Goal: Task Accomplishment & Management: Use online tool/utility

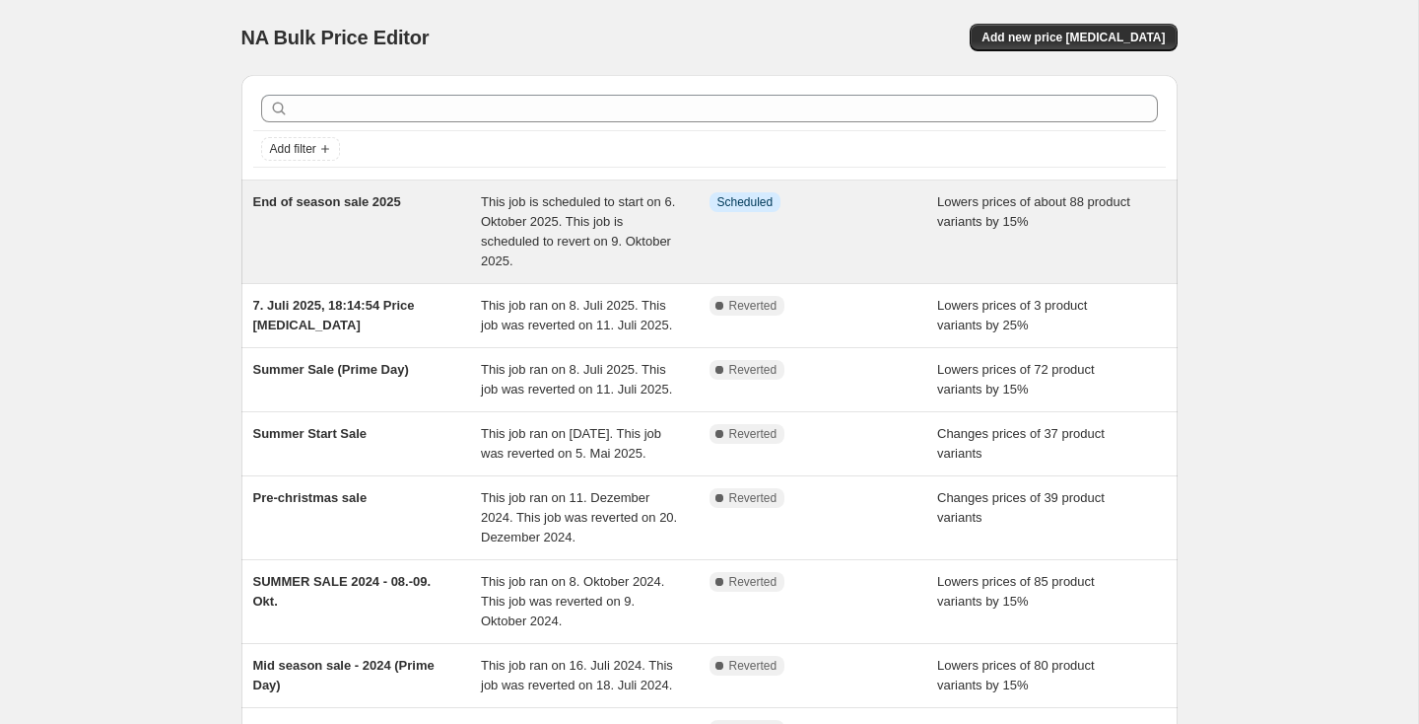
click at [369, 228] on div "End of season sale 2025" at bounding box center [367, 231] width 229 height 79
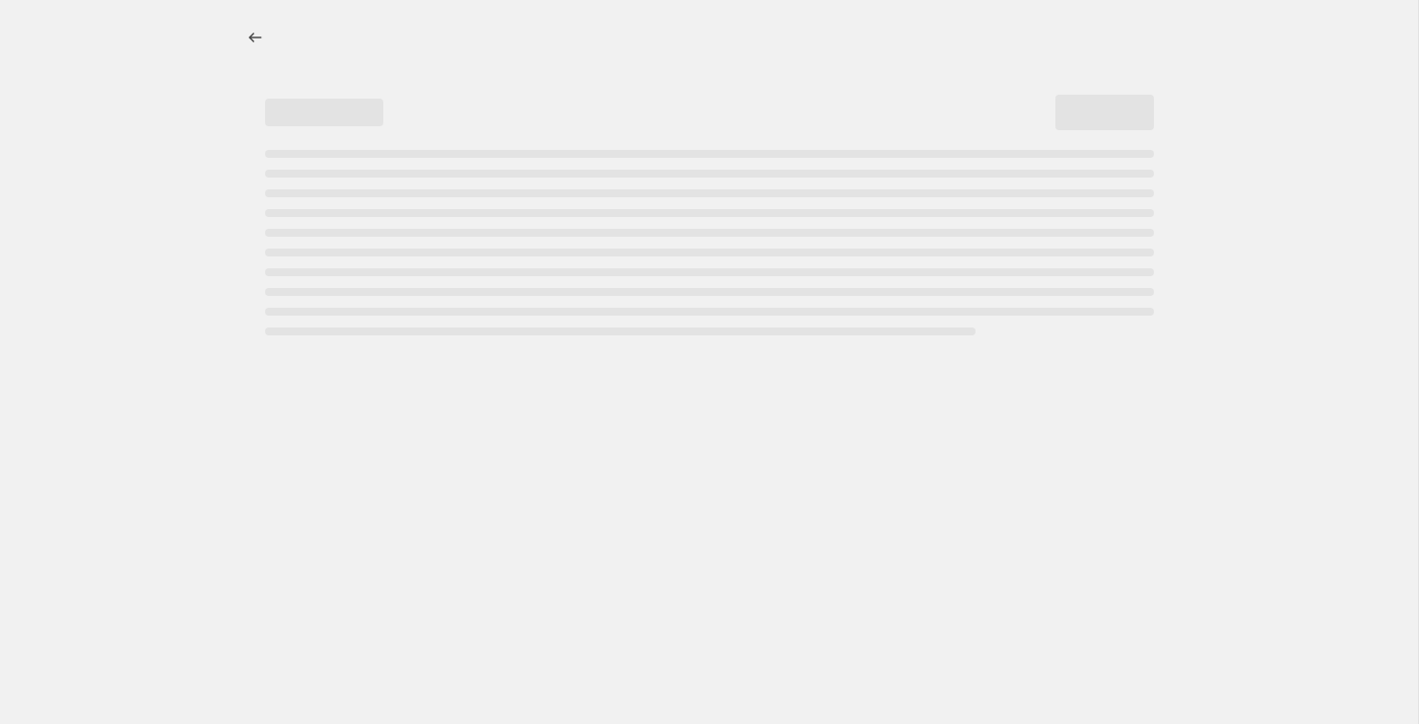
select select "percentage"
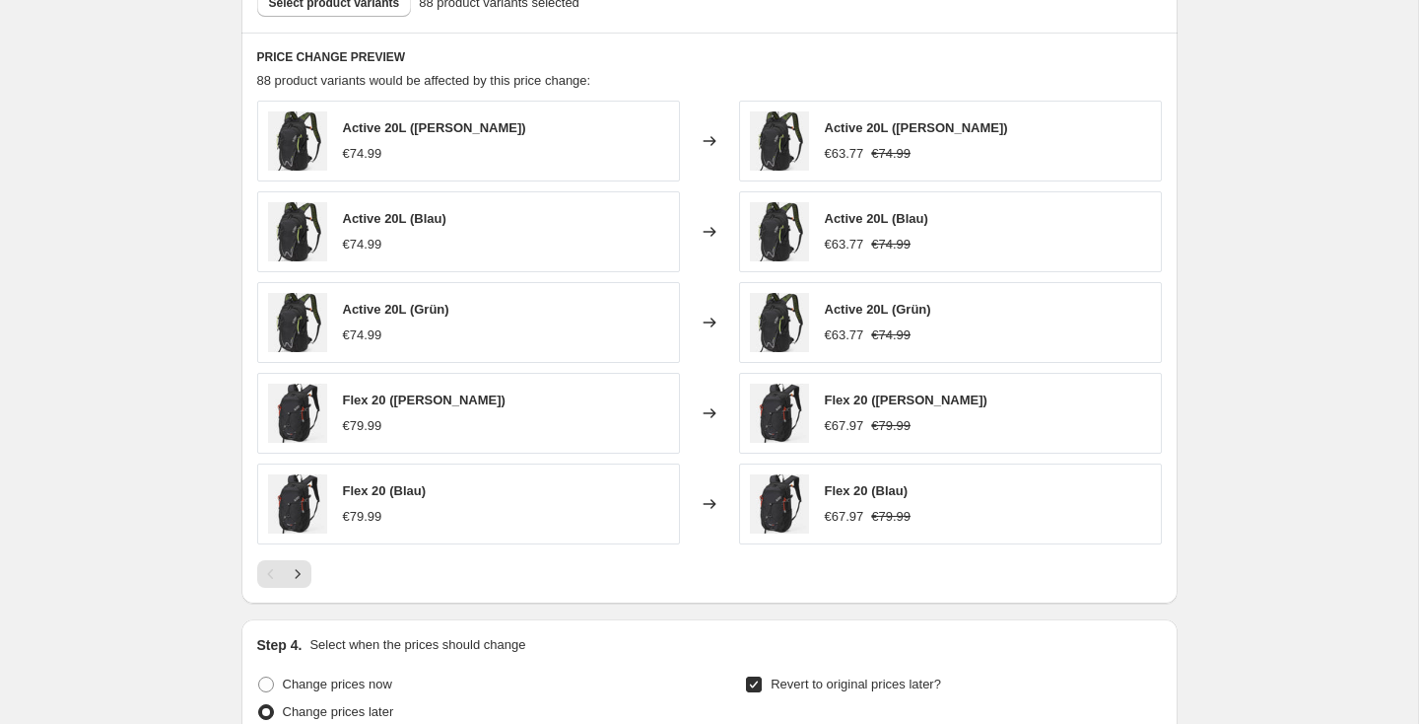
scroll to position [1361, 0]
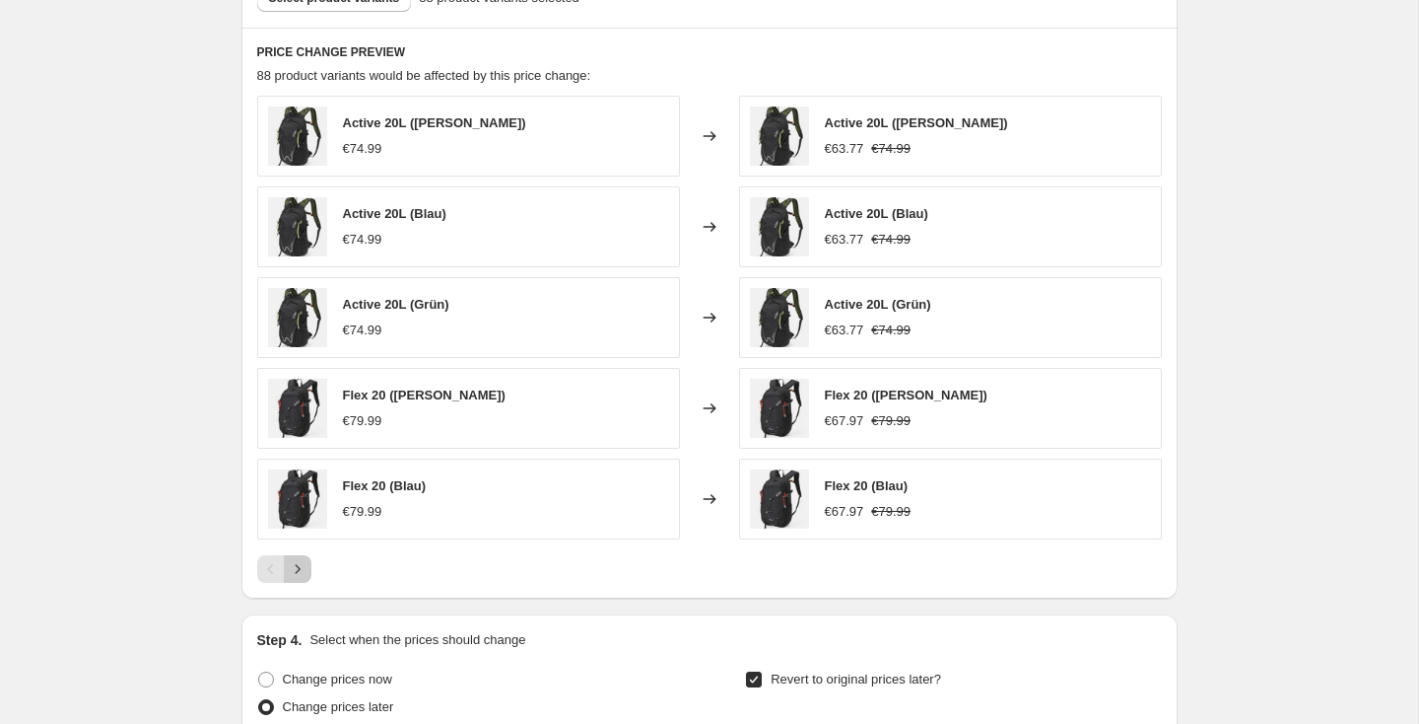
click at [291, 577] on icon "Next" at bounding box center [298, 569] width 20 height 20
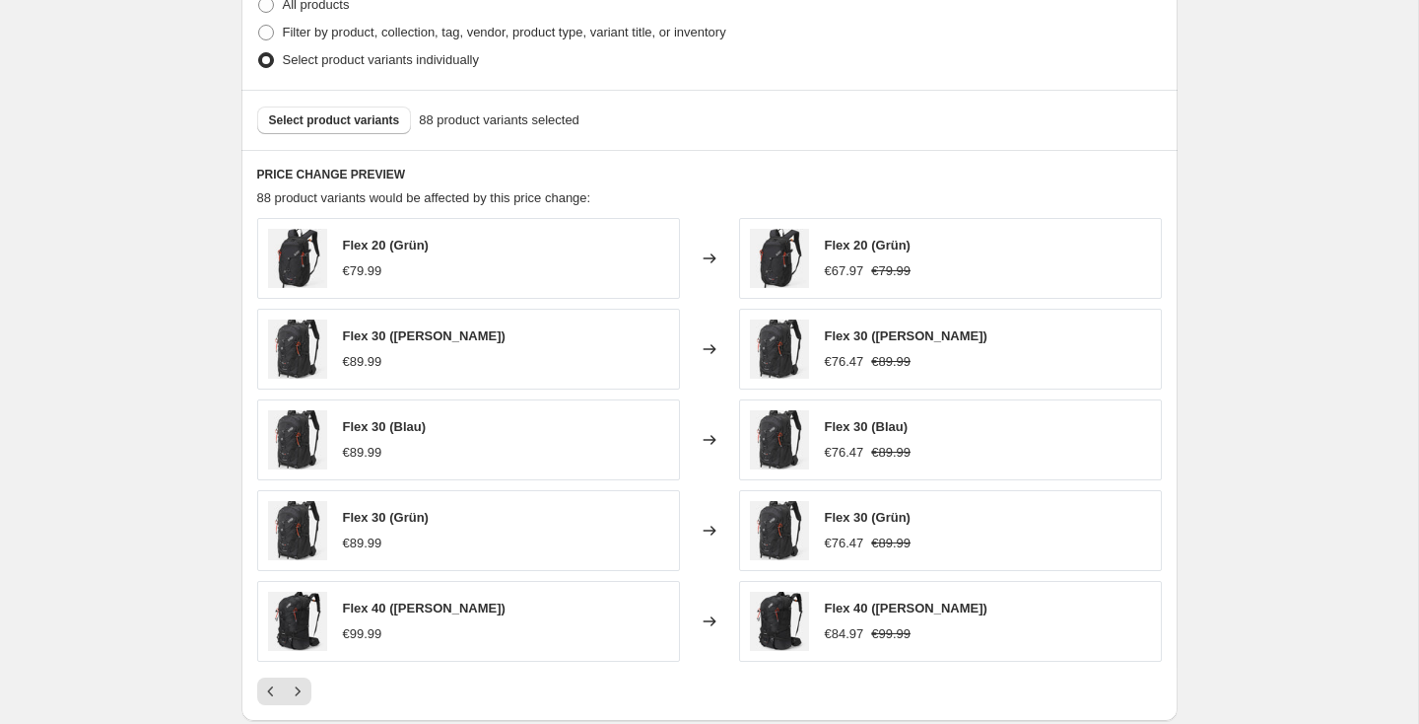
scroll to position [1172, 0]
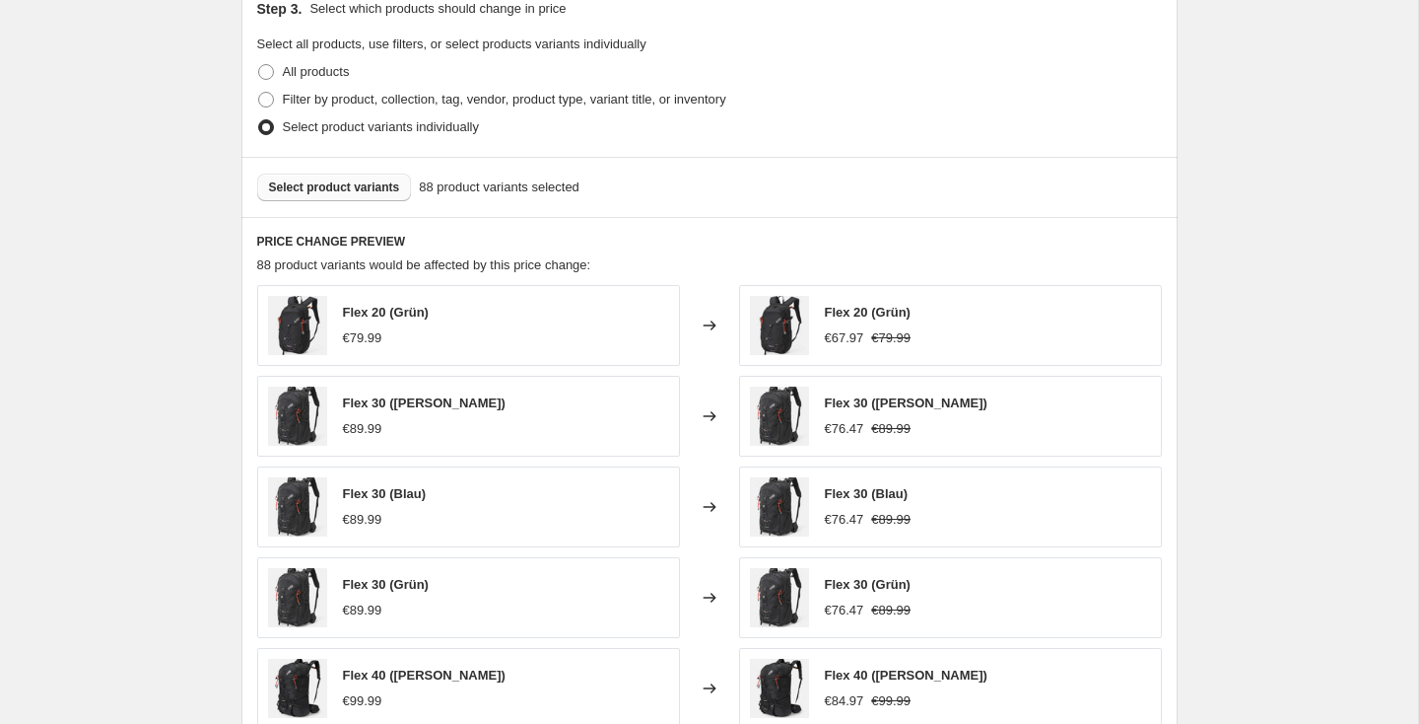
click at [358, 193] on span "Select product variants" at bounding box center [334, 187] width 131 height 16
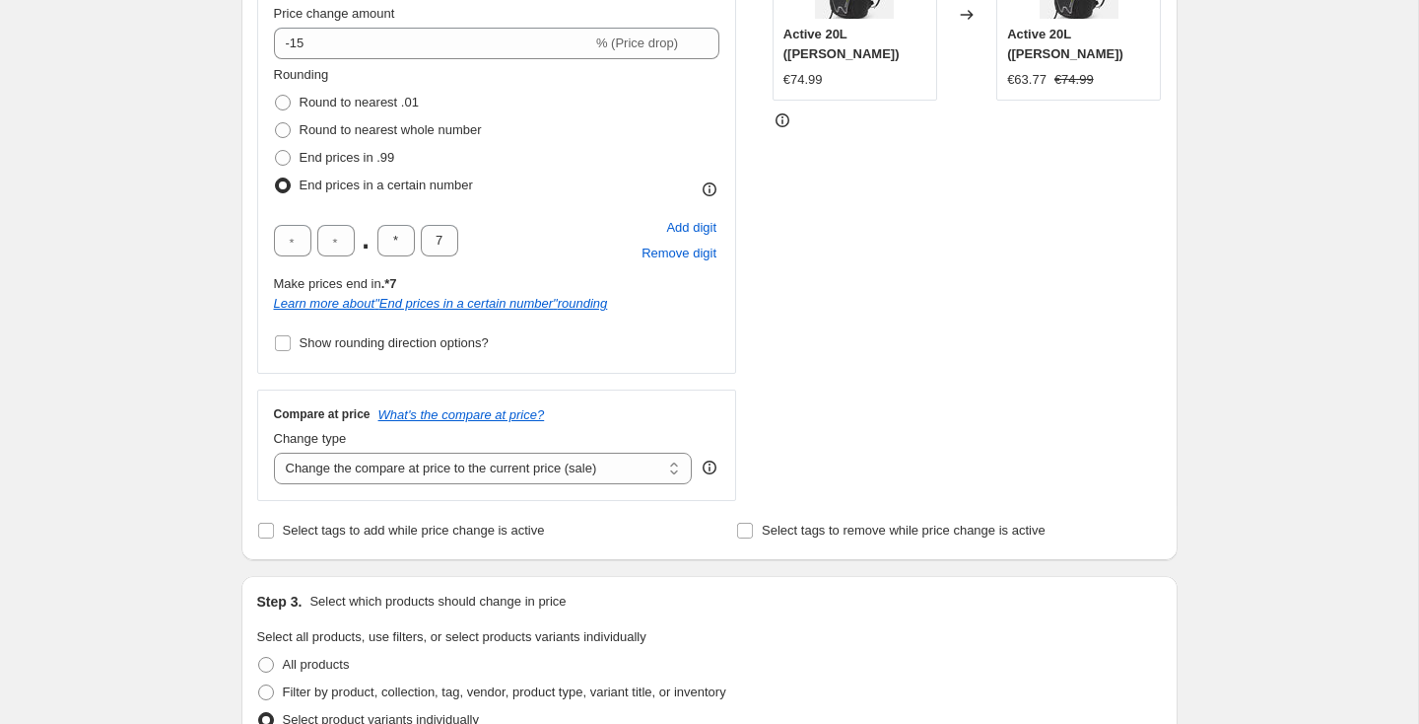
scroll to position [0, 0]
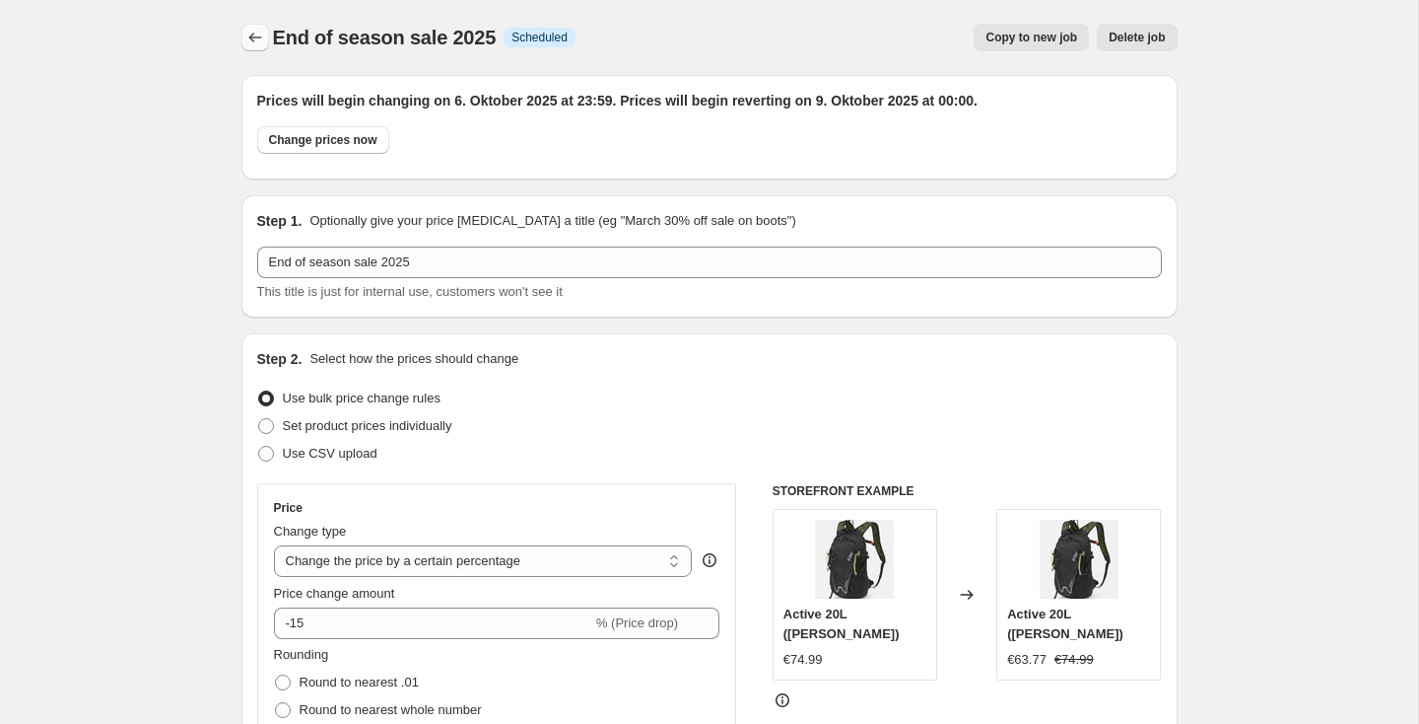
click at [254, 42] on icon "Price change jobs" at bounding box center [255, 38] width 20 height 20
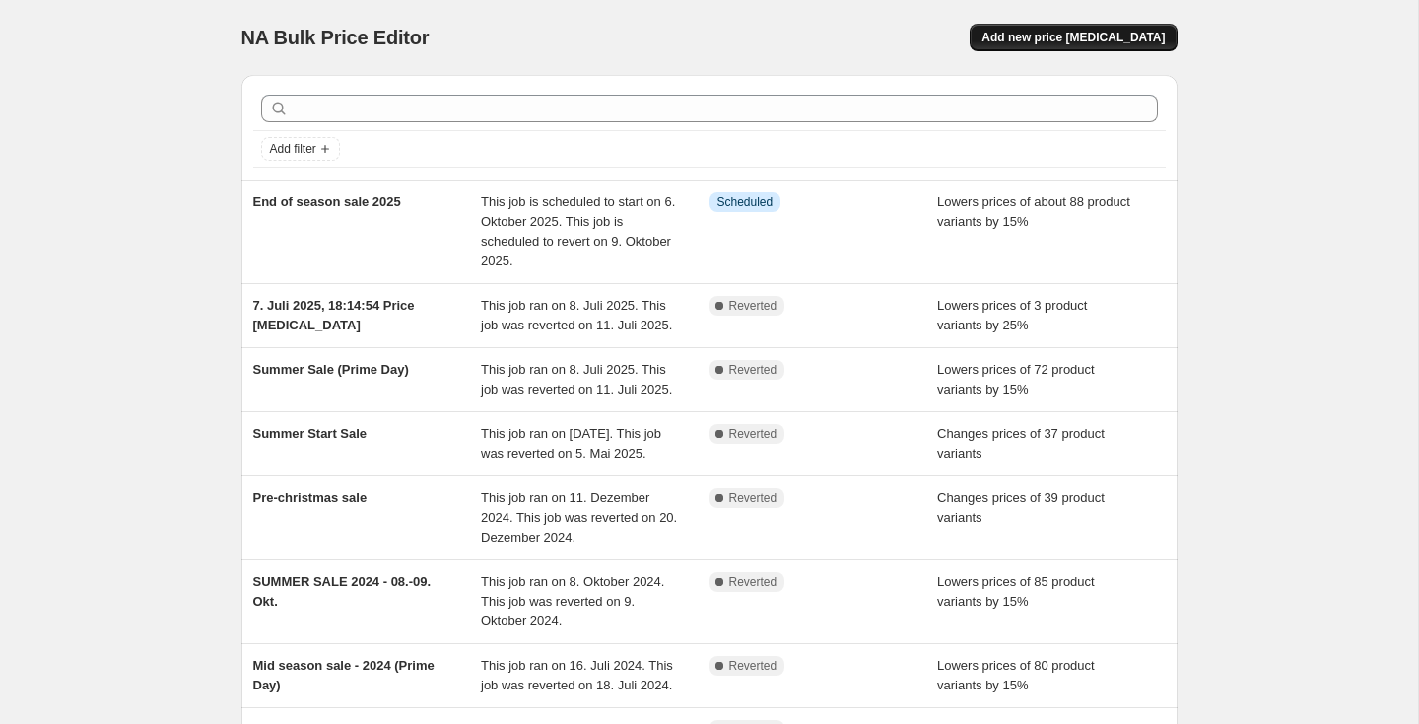
click at [1077, 32] on span "Add new price [MEDICAL_DATA]" at bounding box center [1073, 38] width 183 height 16
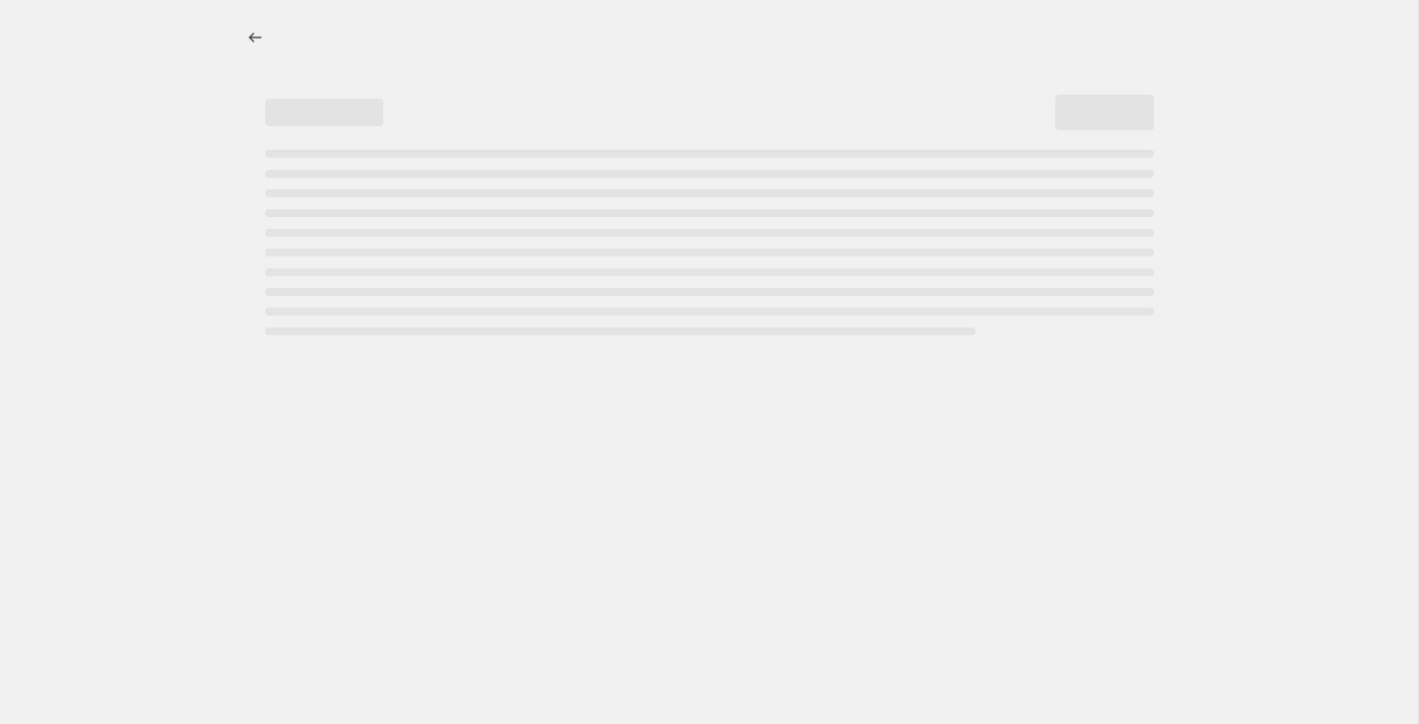
select select "percentage"
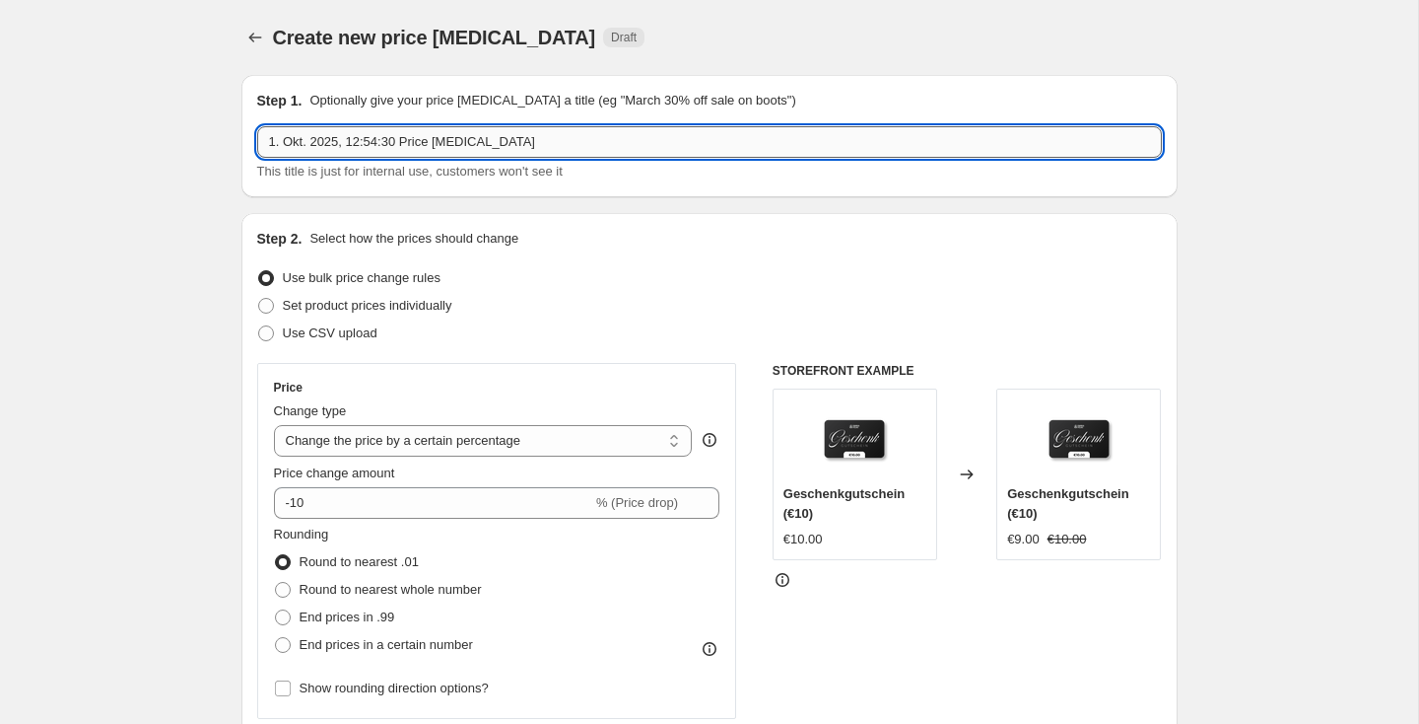
click at [362, 141] on input "1. Okt. 2025, 12:54:30 Price [MEDICAL_DATA]" at bounding box center [709, 142] width 905 height 32
type input "Airant - End of Season Sale 2025"
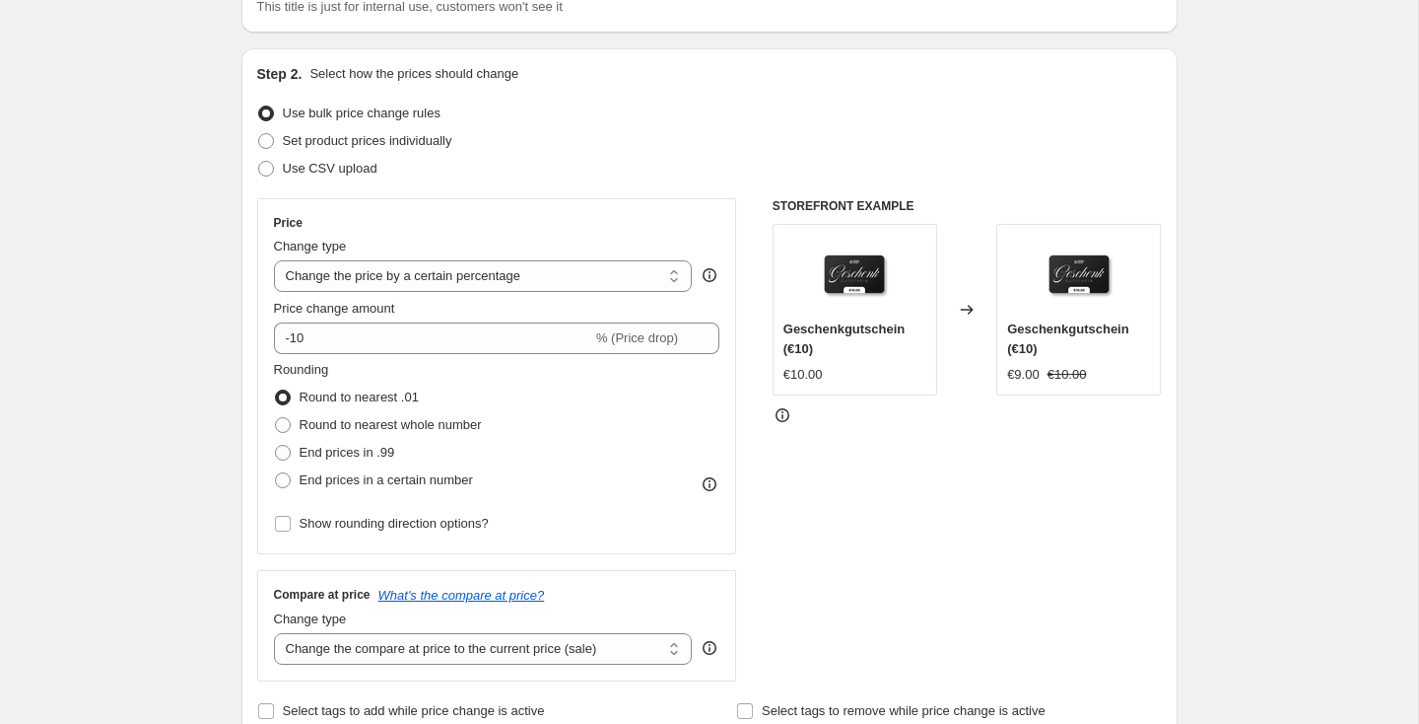
scroll to position [214, 0]
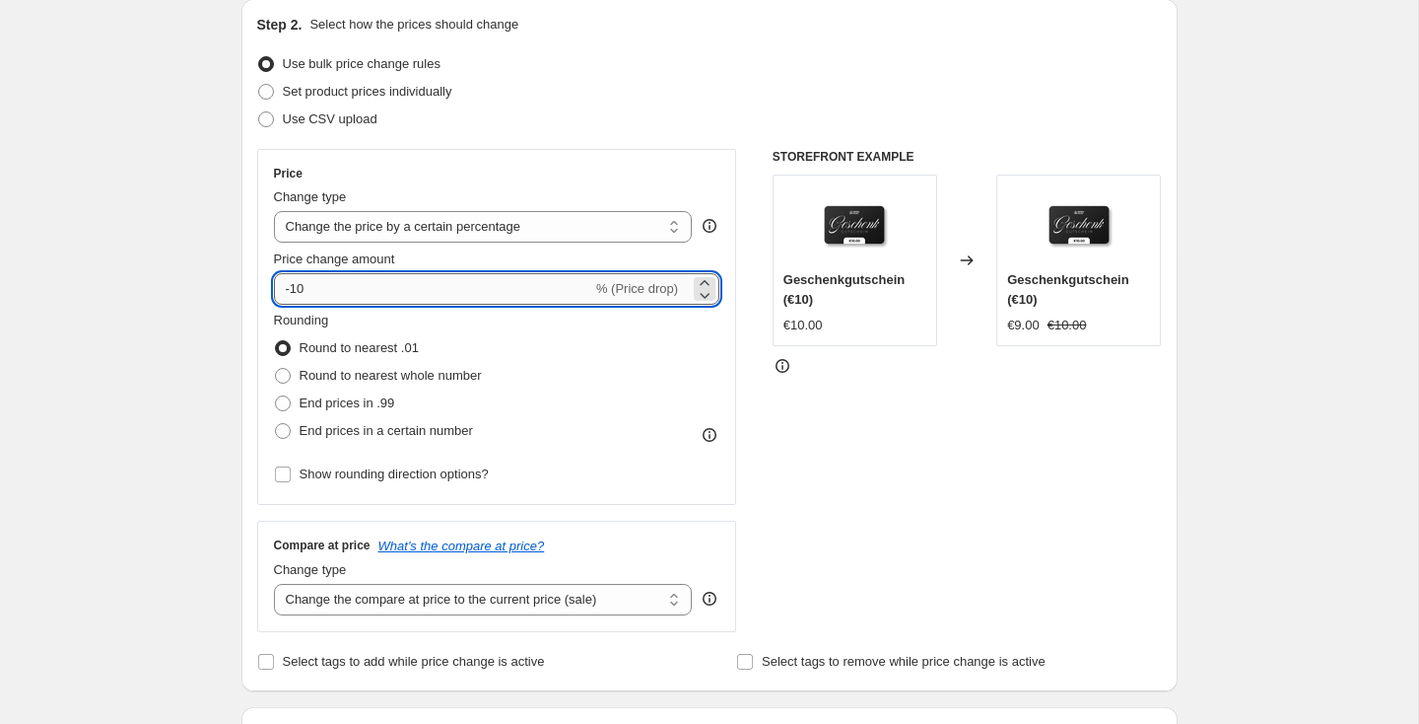
click at [465, 294] on input "-10" at bounding box center [433, 289] width 318 height 32
type input "-1"
type input "-30"
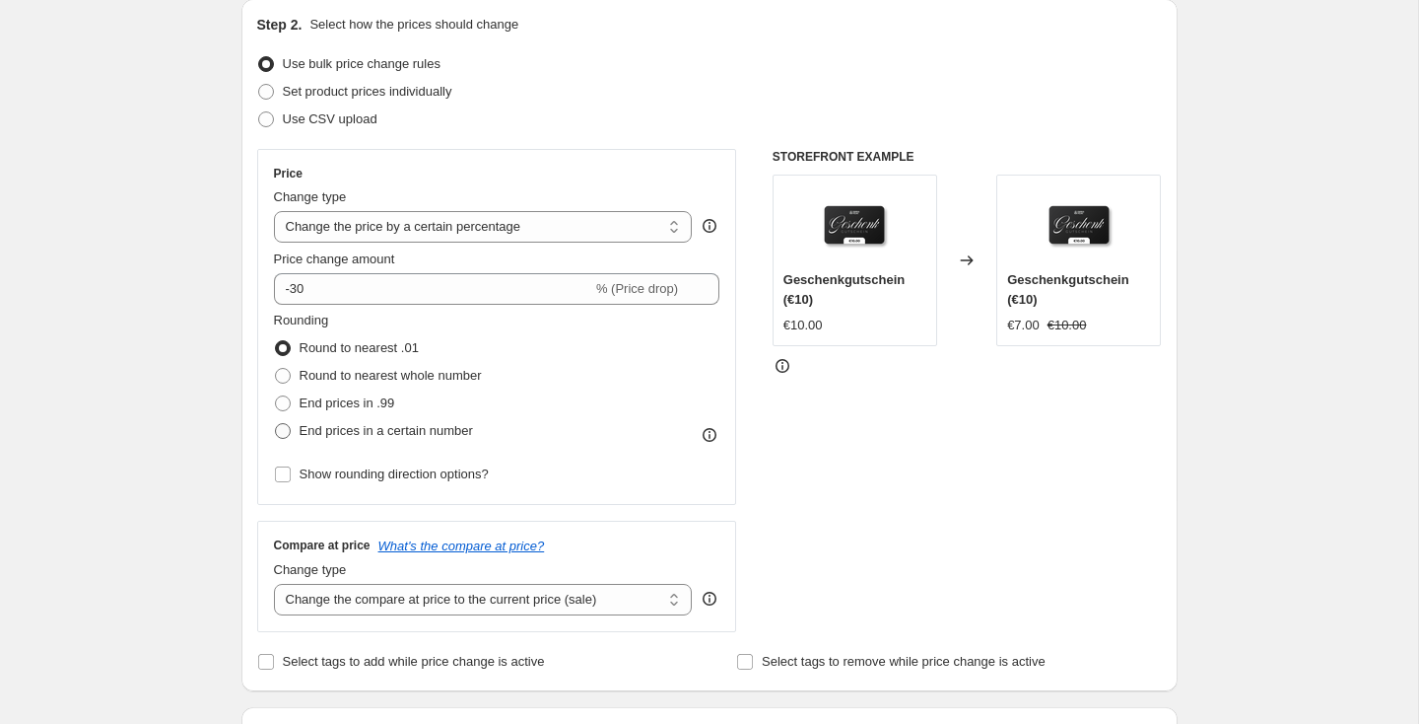
click at [346, 430] on span "End prices in a certain number" at bounding box center [386, 430] width 173 height 15
click at [276, 424] on input "End prices in a certain number" at bounding box center [275, 423] width 1 height 1
radio input "true"
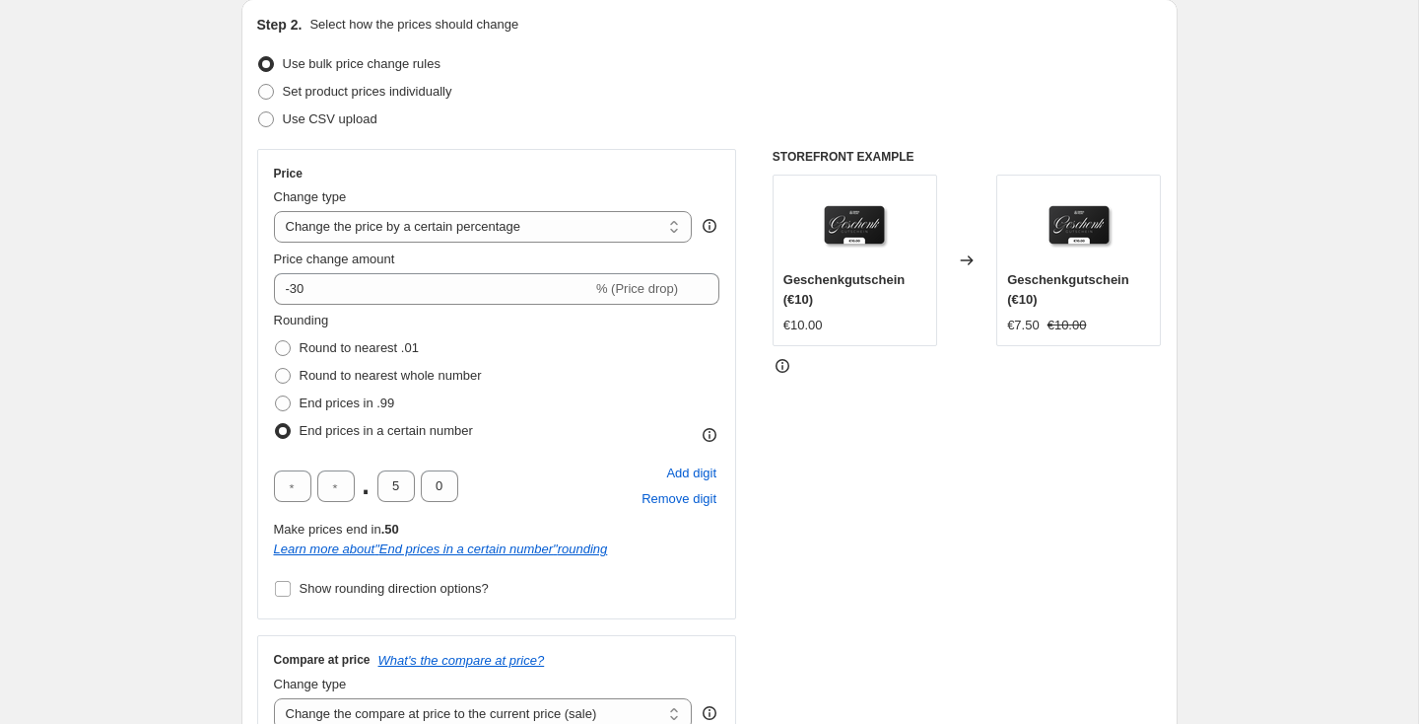
scroll to position [301, 0]
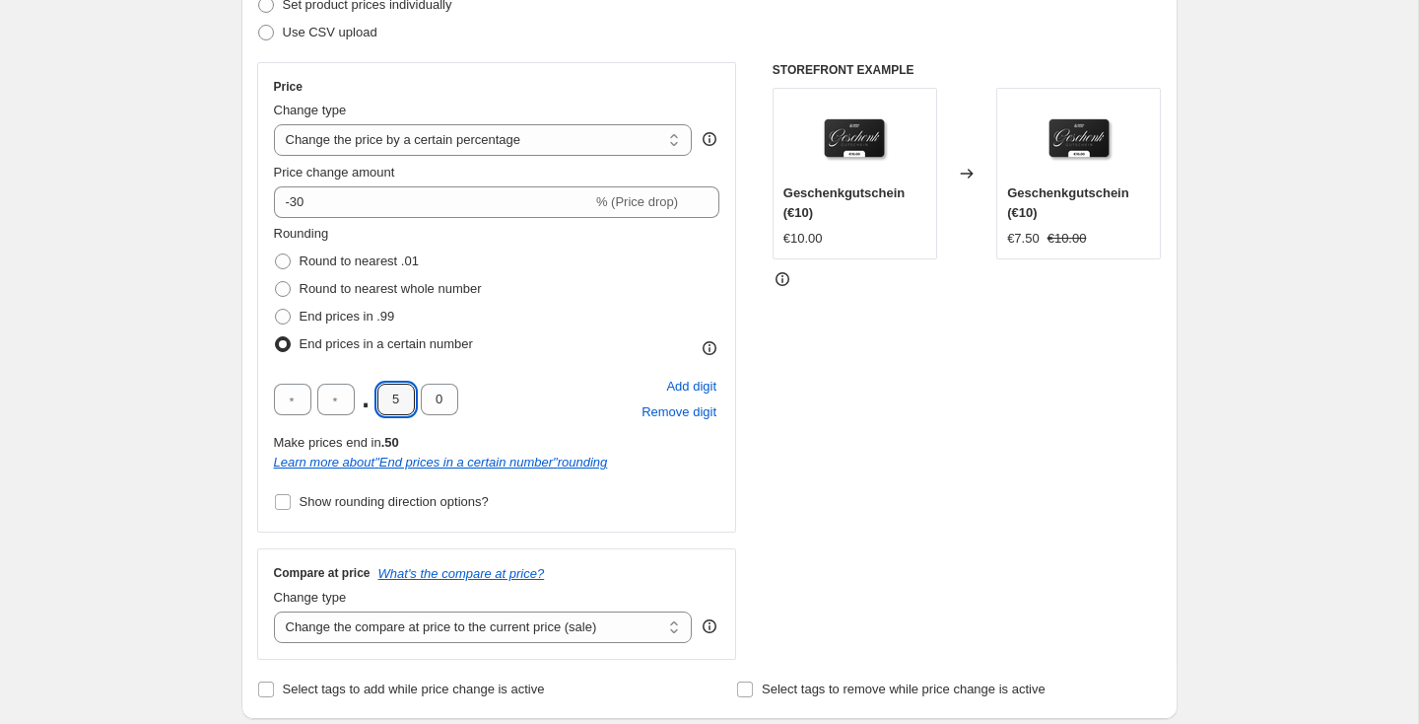
drag, startPoint x: 399, startPoint y: 401, endPoint x: 372, endPoint y: 394, distance: 28.5
click at [378, 396] on input "5" at bounding box center [396, 399] width 37 height 32
click at [441, 404] on input "0" at bounding box center [439, 399] width 37 height 32
type input "7"
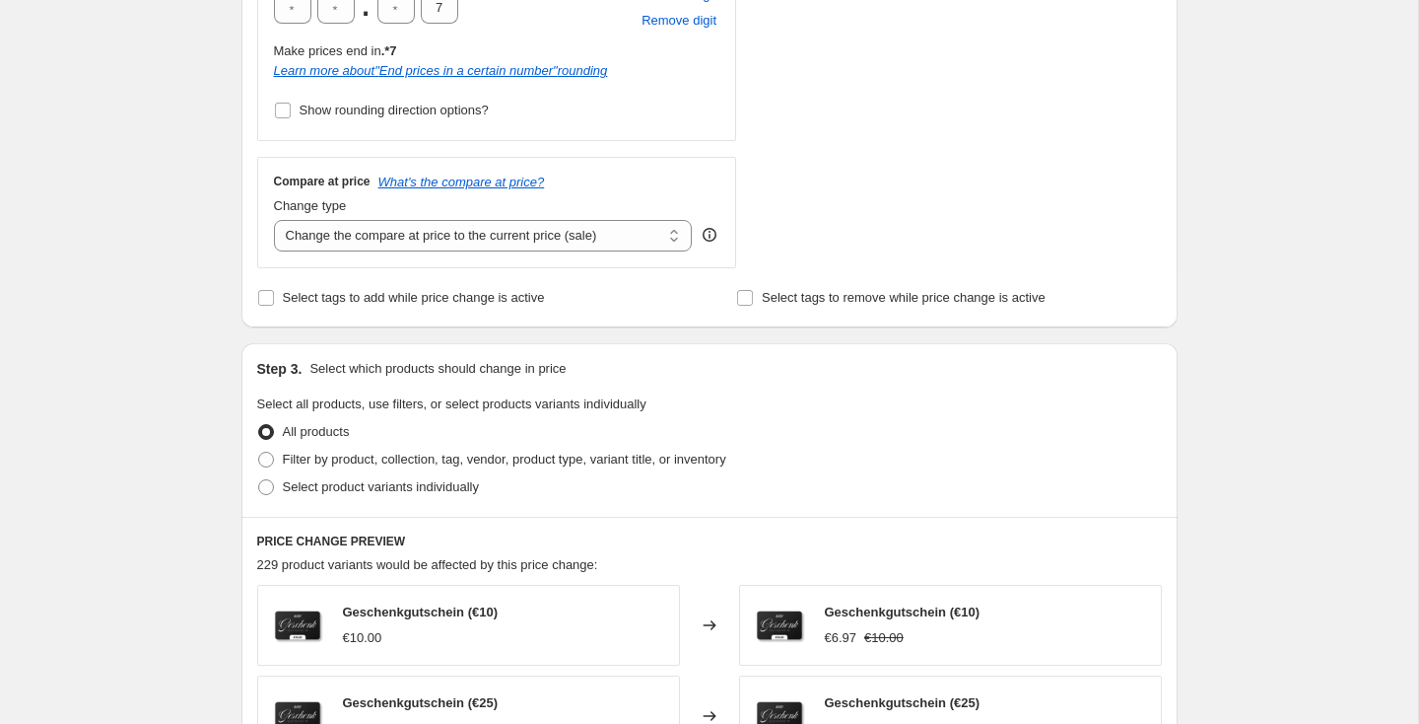
scroll to position [693, 0]
click at [401, 239] on select "Change the compare at price to the current price (sale) Change the compare at p…" at bounding box center [483, 235] width 419 height 32
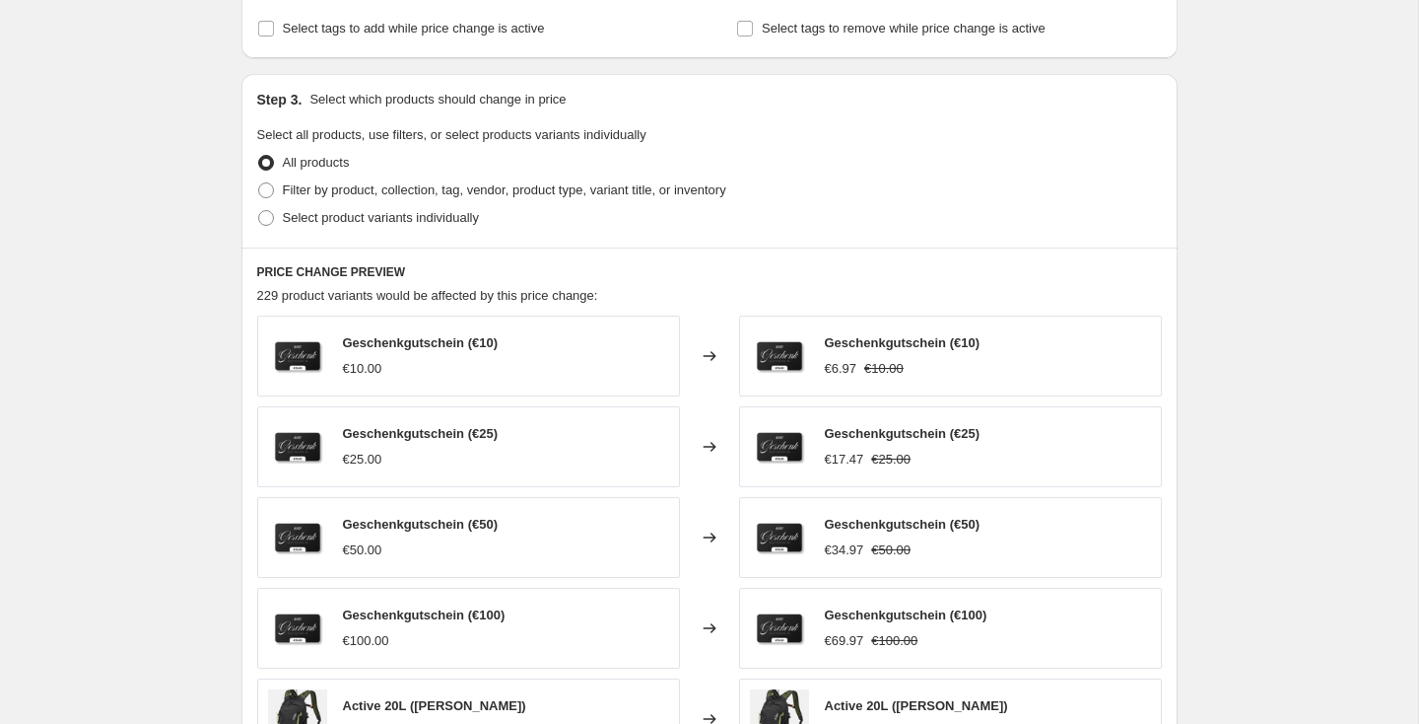
scroll to position [992, 0]
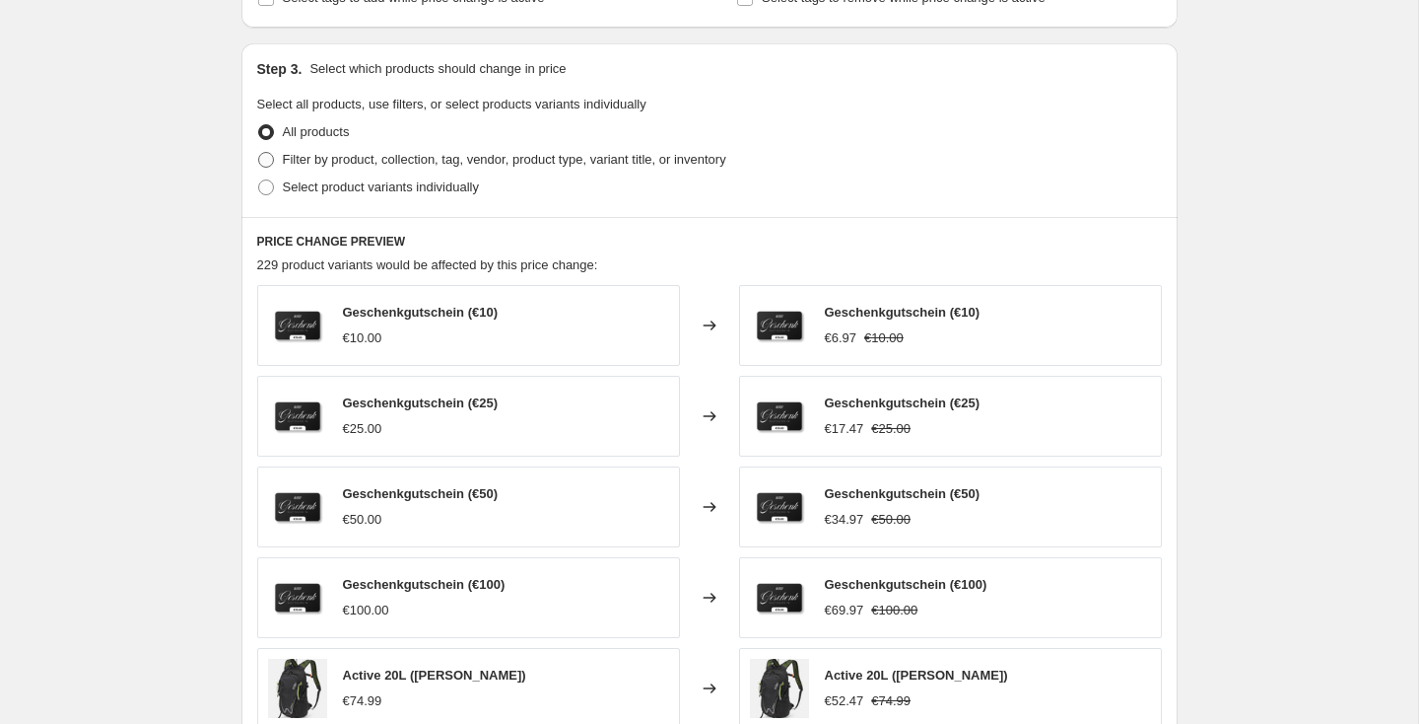
click at [337, 159] on span "Filter by product, collection, tag, vendor, product type, variant title, or inv…" at bounding box center [505, 159] width 444 height 15
click at [259, 153] on input "Filter by product, collection, tag, vendor, product type, variant title, or inv…" at bounding box center [258, 152] width 1 height 1
radio input "true"
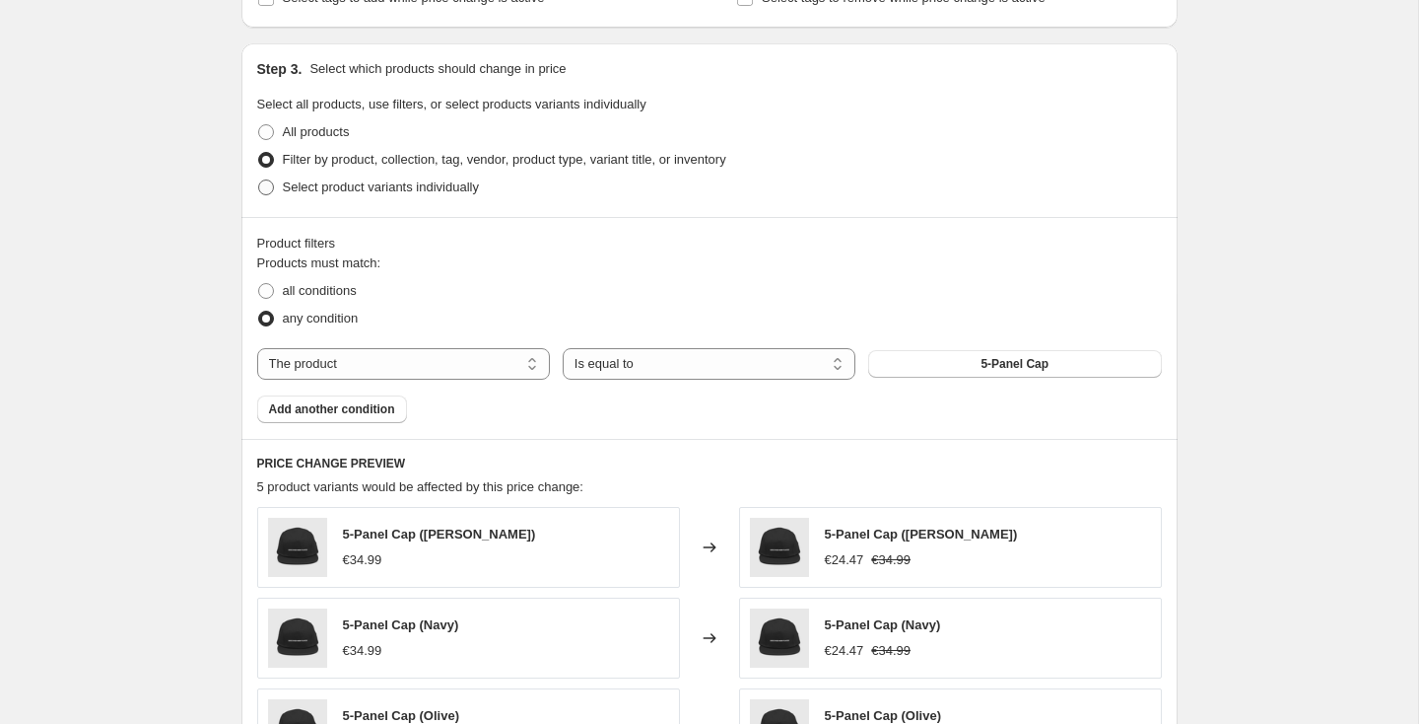
click at [349, 193] on span "Select product variants individually" at bounding box center [381, 186] width 196 height 15
click at [259, 180] on input "Select product variants individually" at bounding box center [258, 179] width 1 height 1
radio input "true"
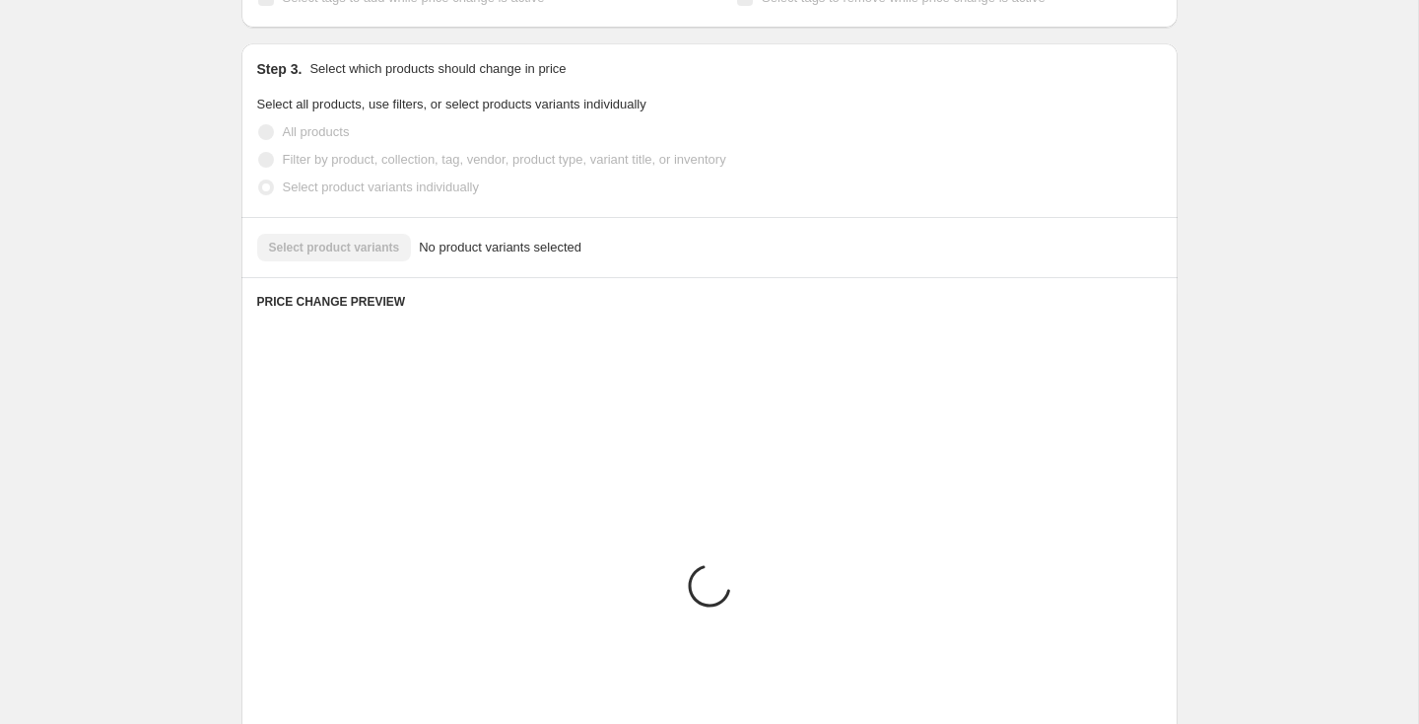
scroll to position [925, 0]
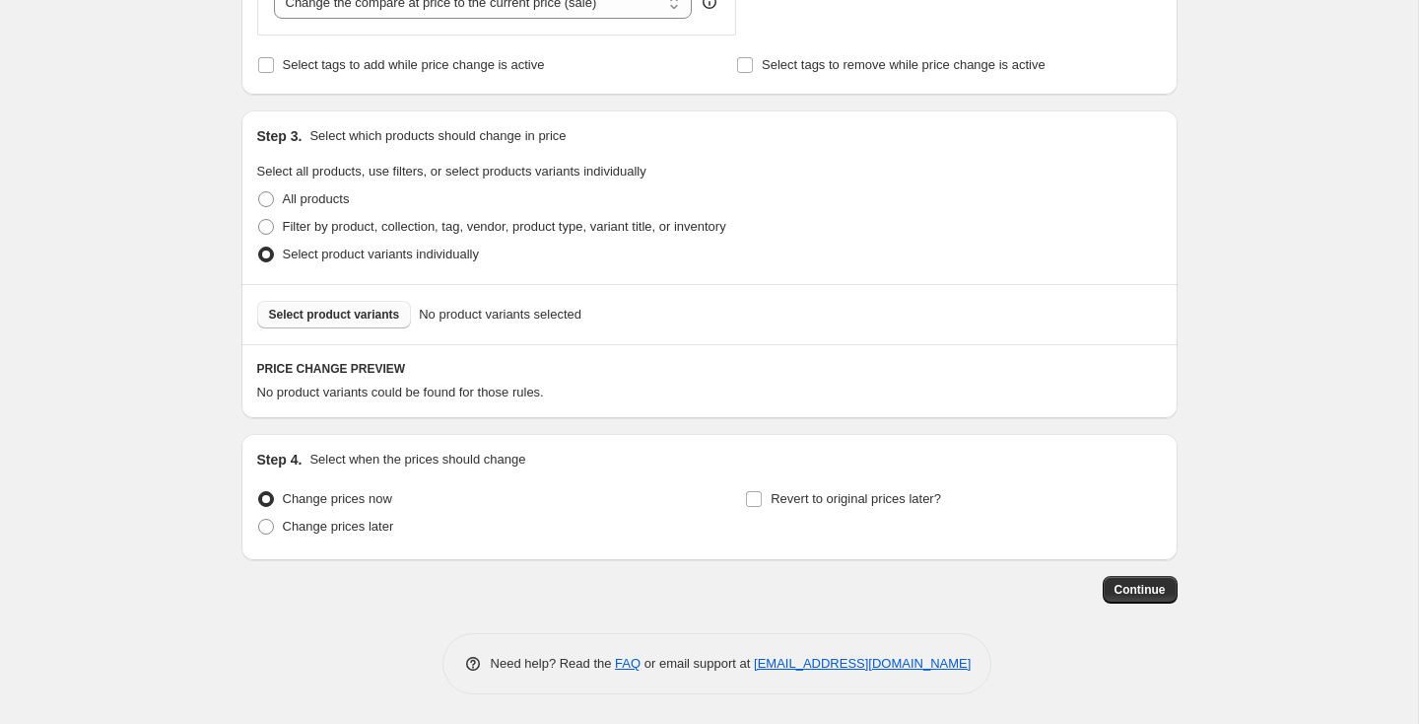
click at [340, 316] on span "Select product variants" at bounding box center [334, 315] width 131 height 16
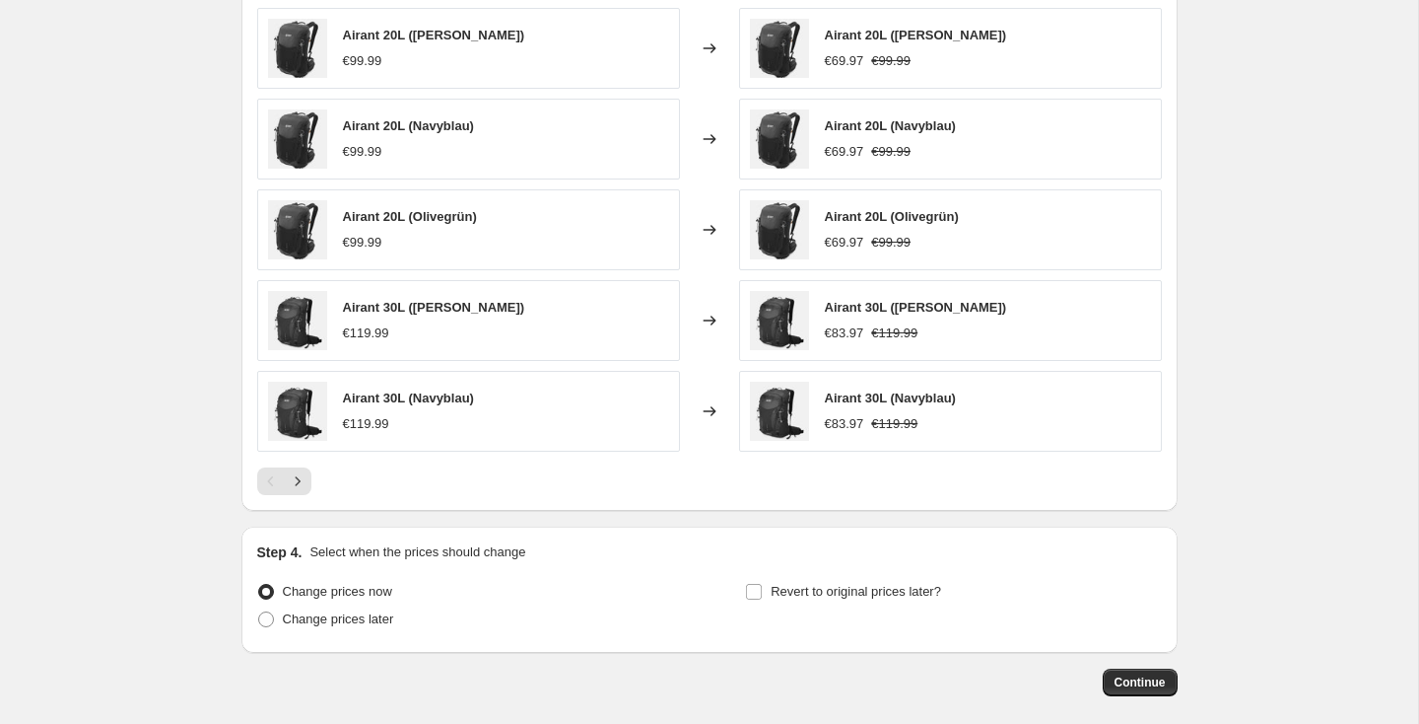
scroll to position [1421, 0]
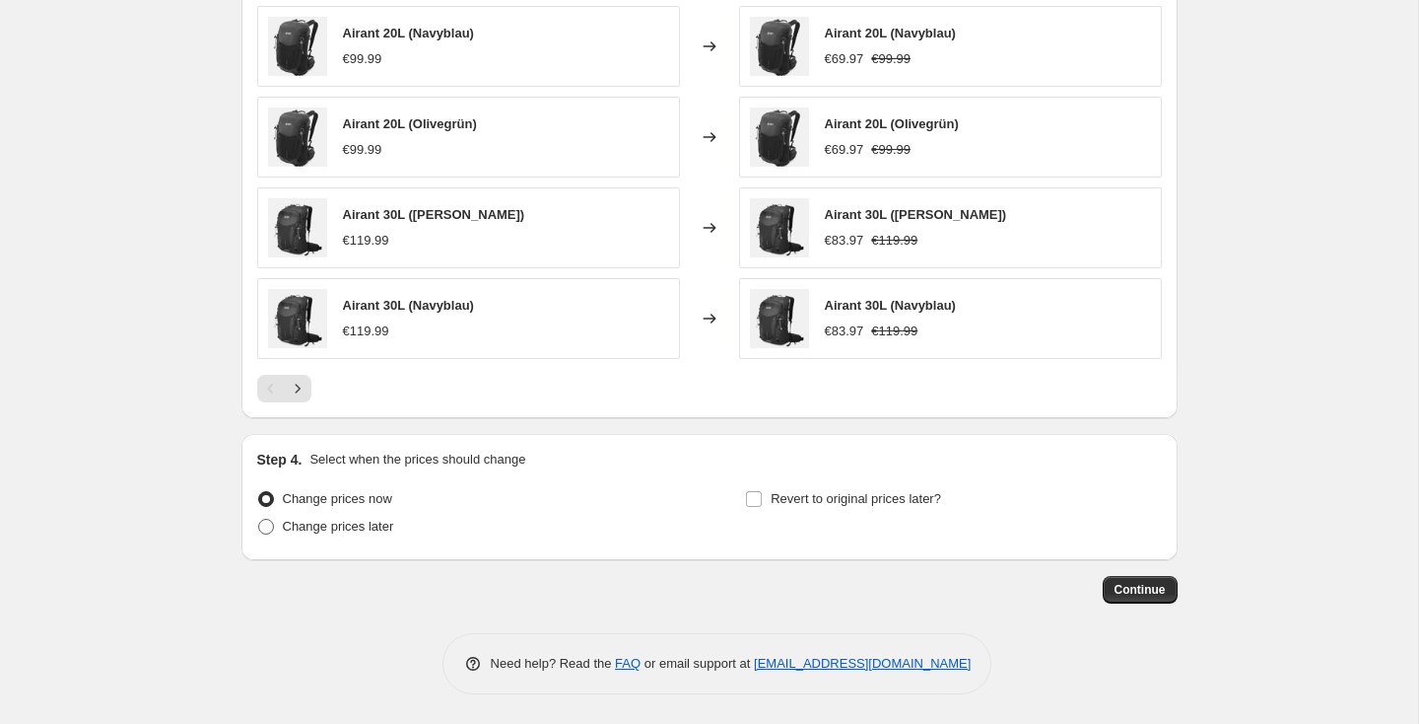
click at [298, 521] on span "Change prices later" at bounding box center [338, 526] width 111 height 15
click at [259, 519] on input "Change prices later" at bounding box center [258, 519] width 1 height 1
radio input "true"
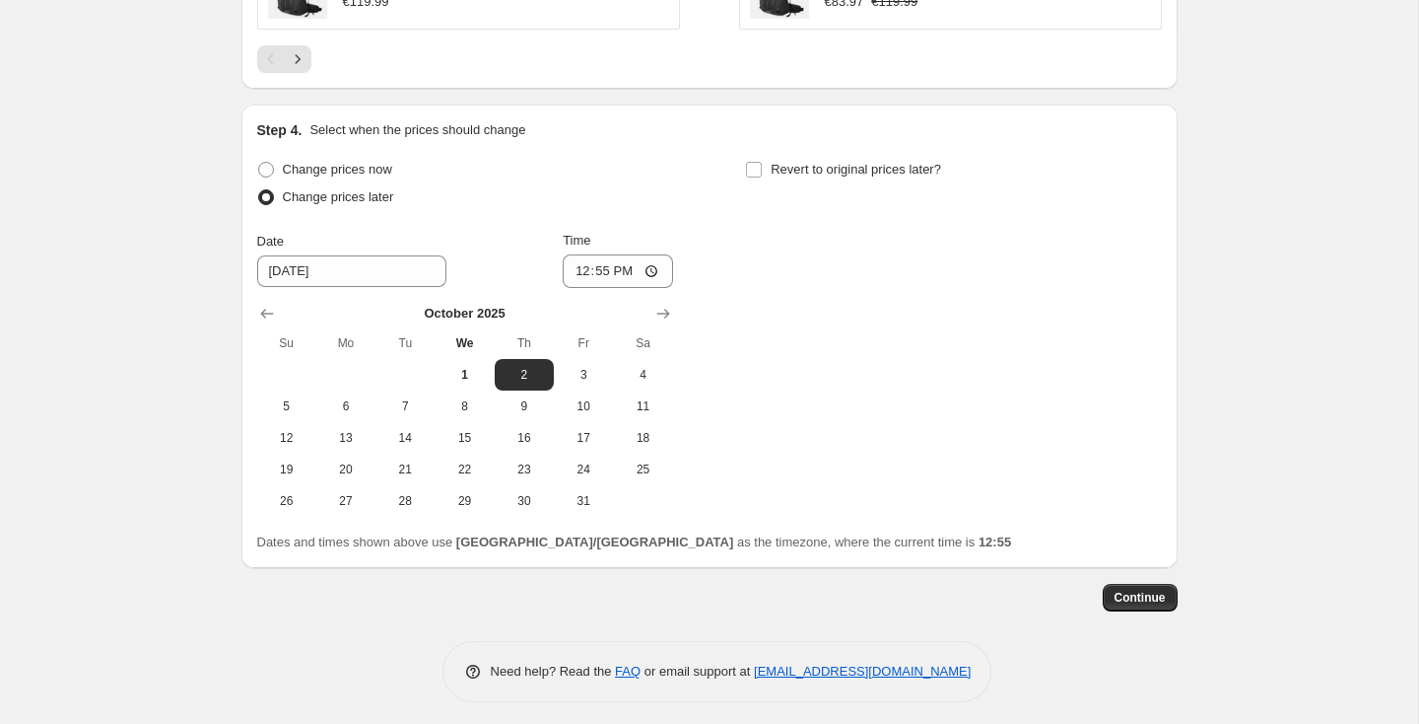
scroll to position [1759, 0]
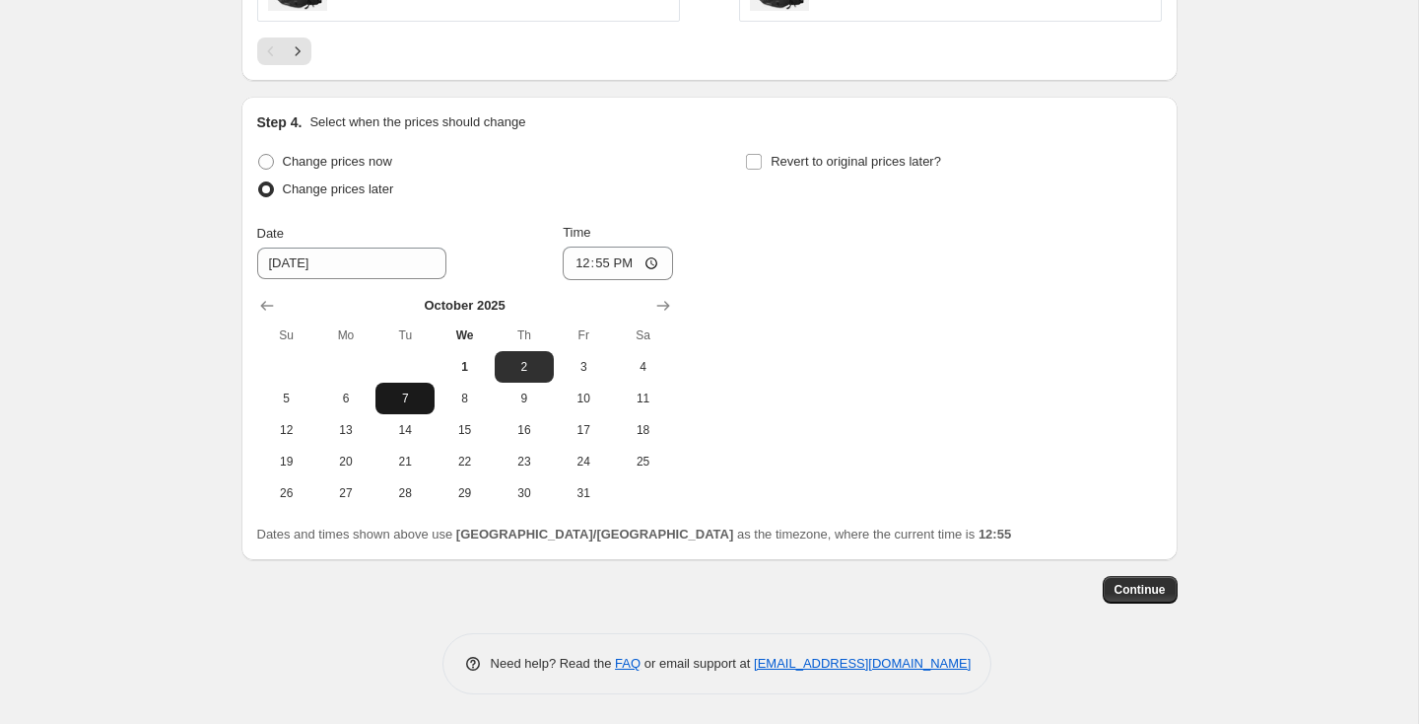
click at [409, 396] on span "7" at bounding box center [404, 398] width 43 height 16
type input "[DATE]"
click at [654, 264] on input "12:55" at bounding box center [618, 263] width 110 height 34
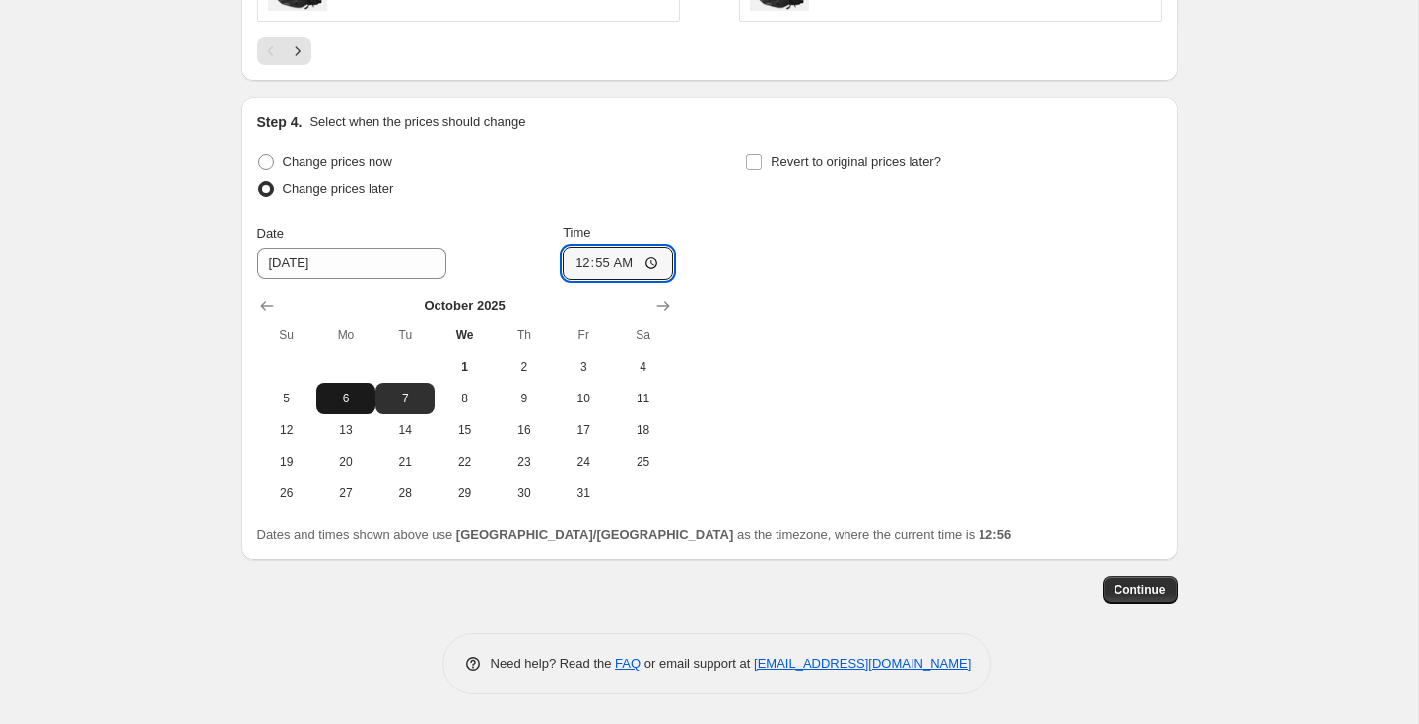
type input "00:55"
click at [360, 401] on span "6" at bounding box center [345, 398] width 43 height 16
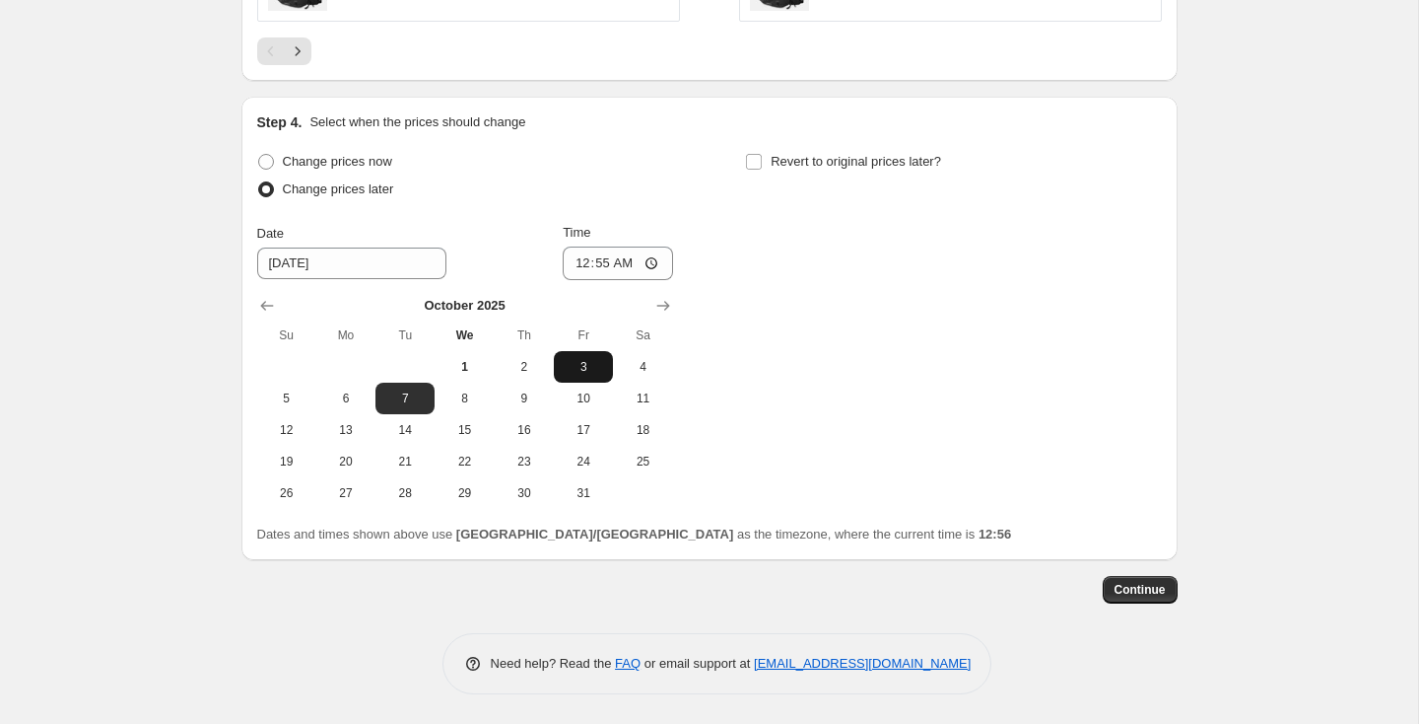
type input "[DATE]"
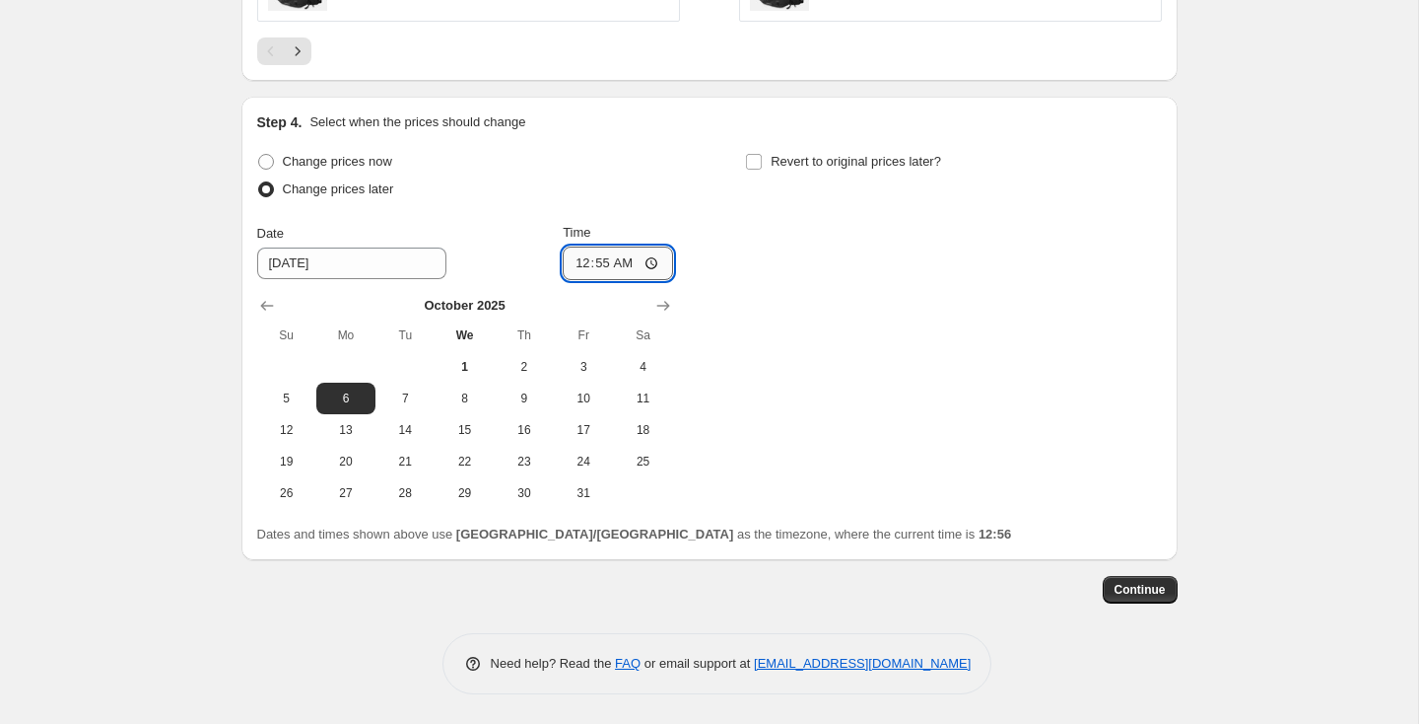
click at [631, 267] on input "00:55" at bounding box center [618, 263] width 110 height 34
click at [657, 259] on input "00:55" at bounding box center [618, 263] width 110 height 34
type input "23:59"
click at [781, 333] on div "Change prices now Change prices later Date [DATE] Time 23:59 [DATE] Su Mo Tu We…" at bounding box center [709, 328] width 905 height 361
click at [776, 161] on span "Revert to original prices later?" at bounding box center [856, 161] width 171 height 15
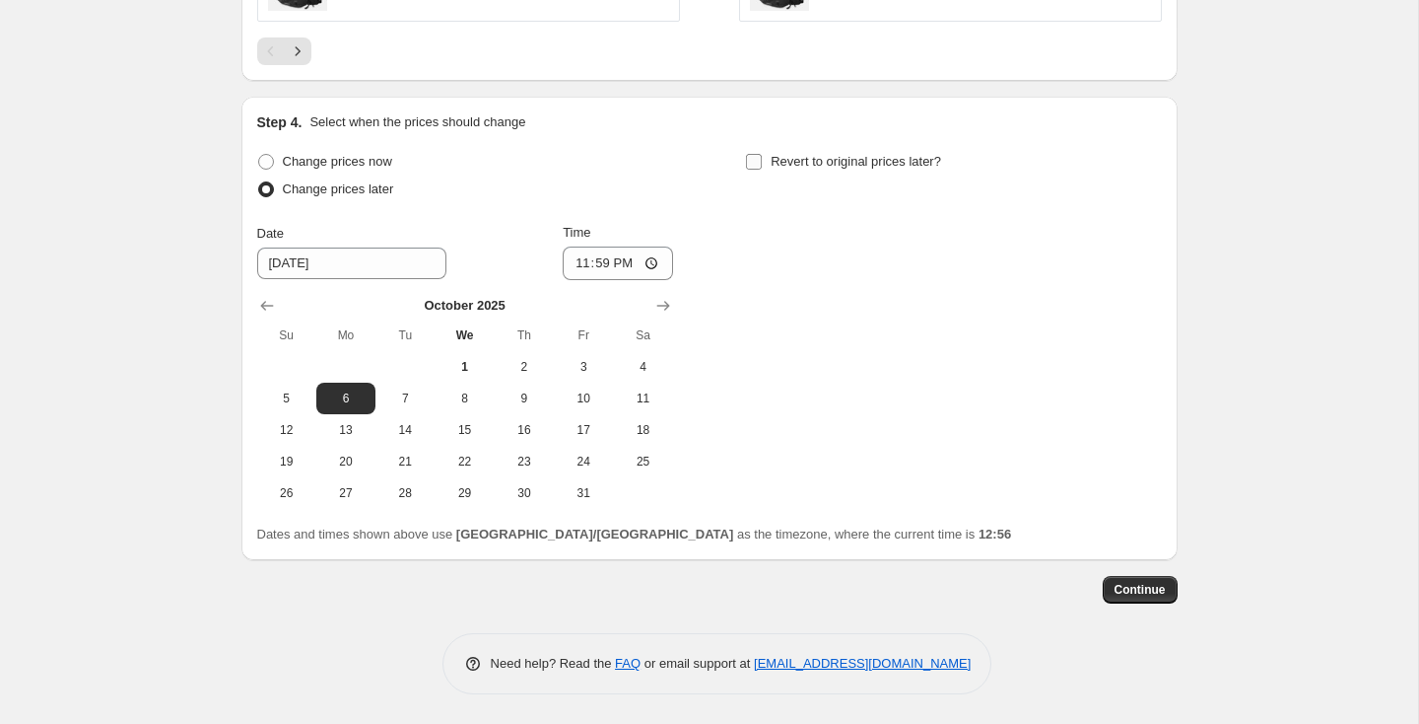
click at [762, 161] on input "Revert to original prices later?" at bounding box center [754, 162] width 16 height 16
checkbox input "true"
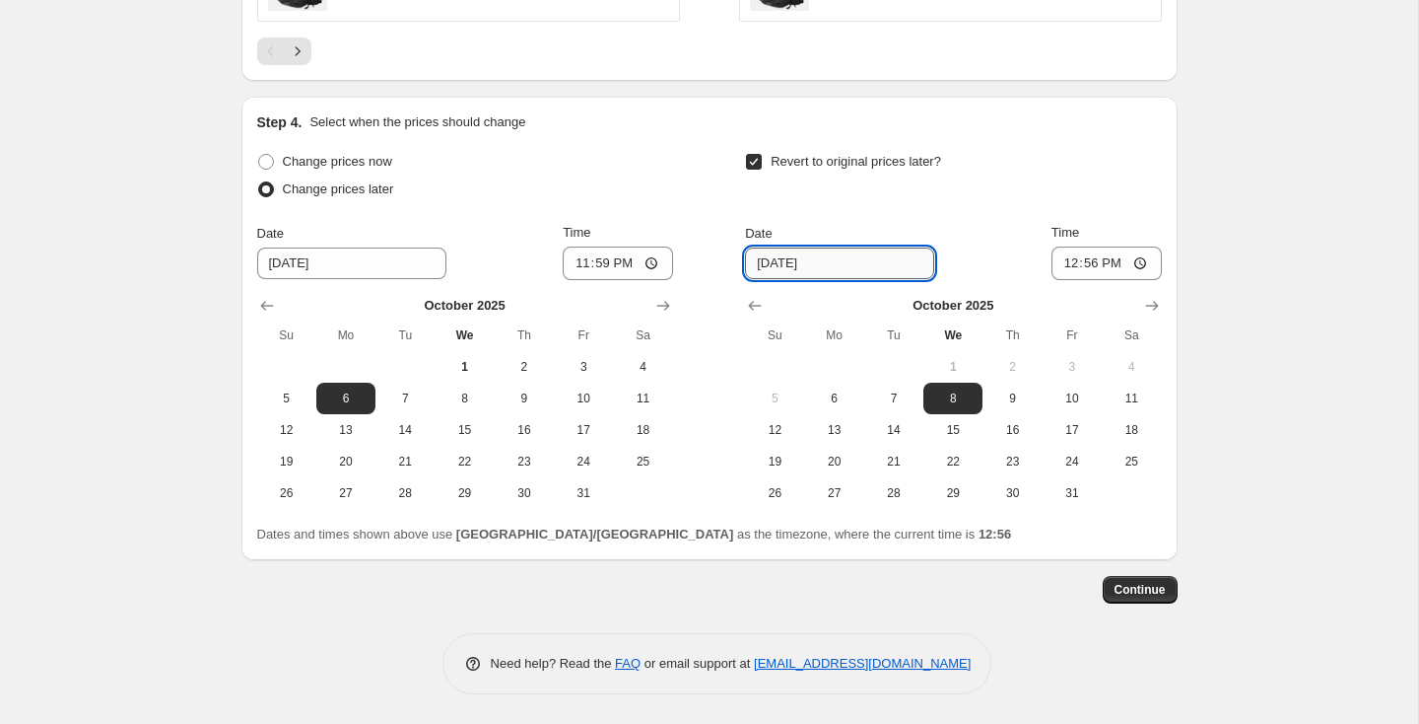
click at [868, 261] on input "[DATE]" at bounding box center [839, 263] width 189 height 32
click at [952, 391] on span "8" at bounding box center [953, 398] width 43 height 16
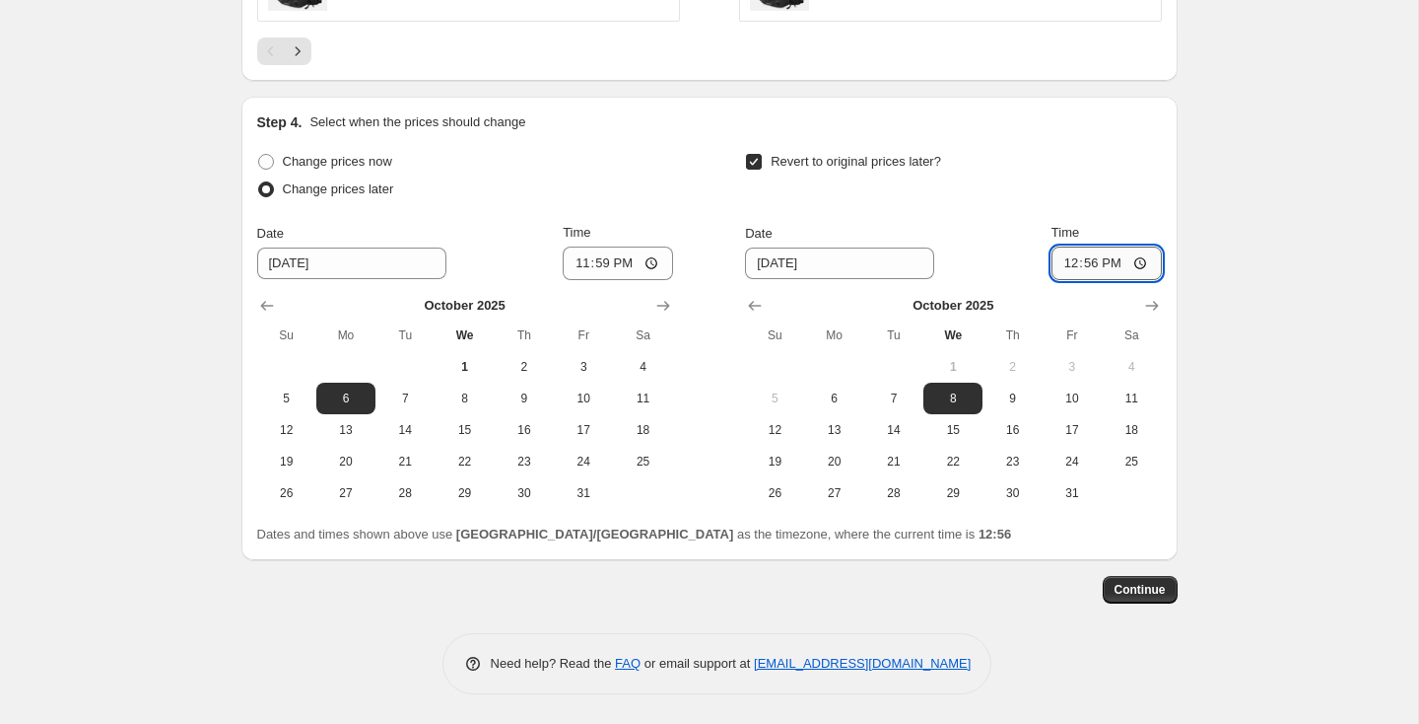
click at [1133, 262] on input "12:56" at bounding box center [1107, 263] width 110 height 34
click at [963, 254] on div "Date [DATE] Time 12:56" at bounding box center [953, 251] width 416 height 57
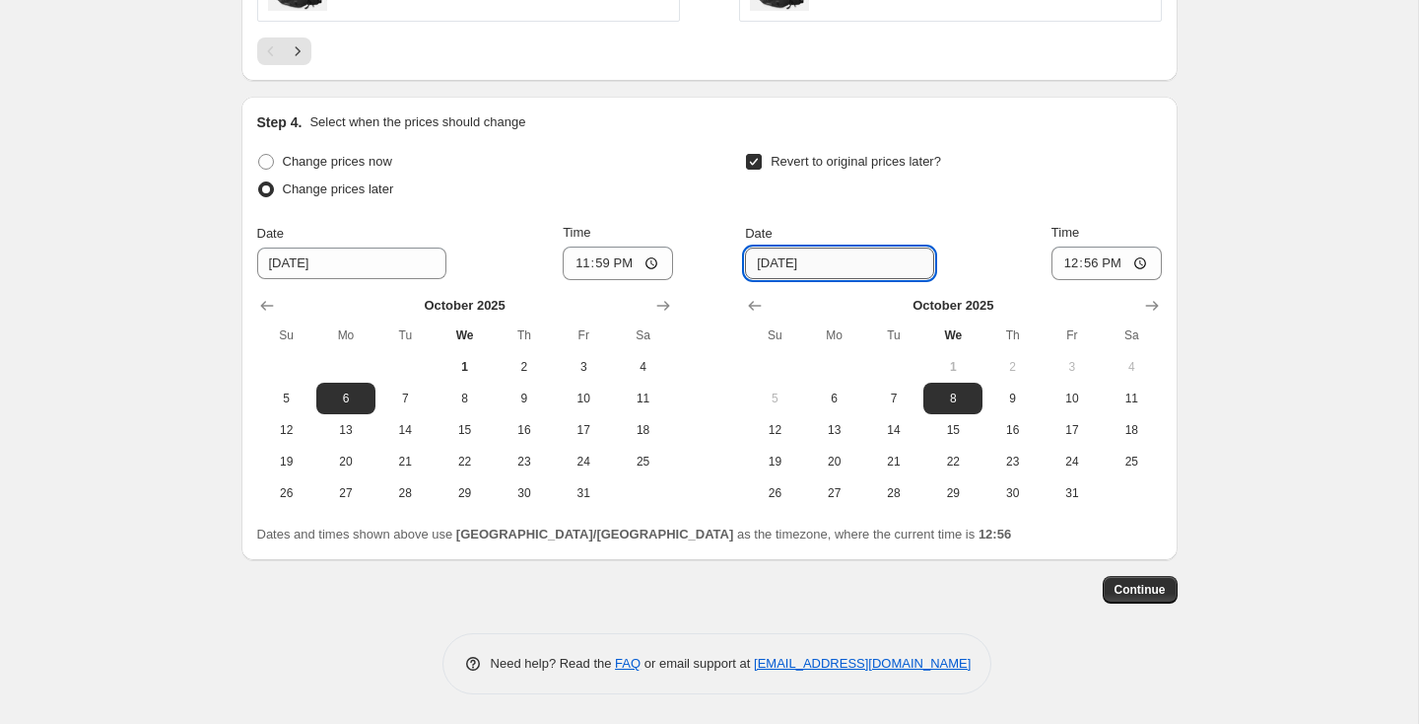
click at [873, 257] on input "[DATE]" at bounding box center [839, 263] width 189 height 32
click at [1001, 253] on div "Date [DATE] Time 12:56" at bounding box center [953, 251] width 416 height 57
click at [855, 253] on input "[DATE]" at bounding box center [839, 263] width 189 height 32
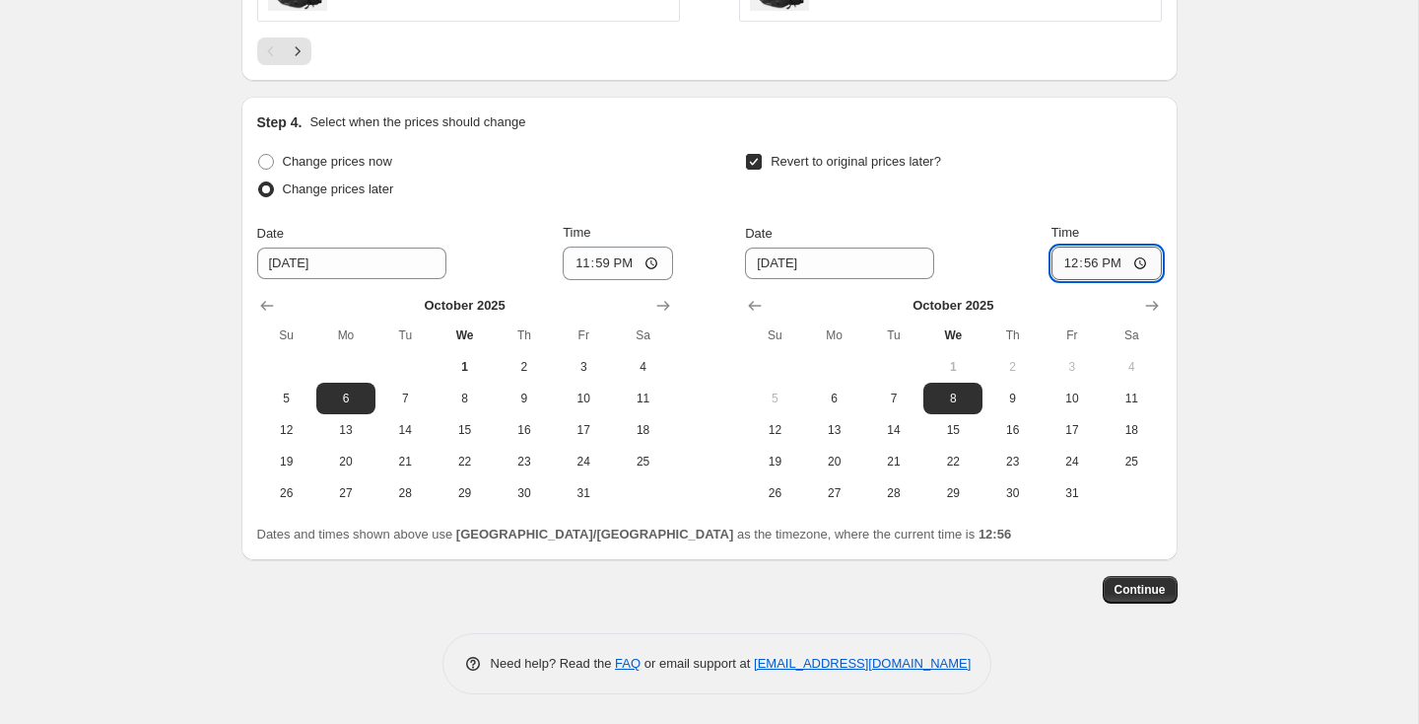
click at [1087, 252] on input "12:56" at bounding box center [1107, 263] width 110 height 34
click at [1006, 392] on span "9" at bounding box center [1012, 398] width 43 height 16
type input "[DATE]"
click at [1140, 271] on input "12:56" at bounding box center [1107, 263] width 110 height 34
type input "00:00"
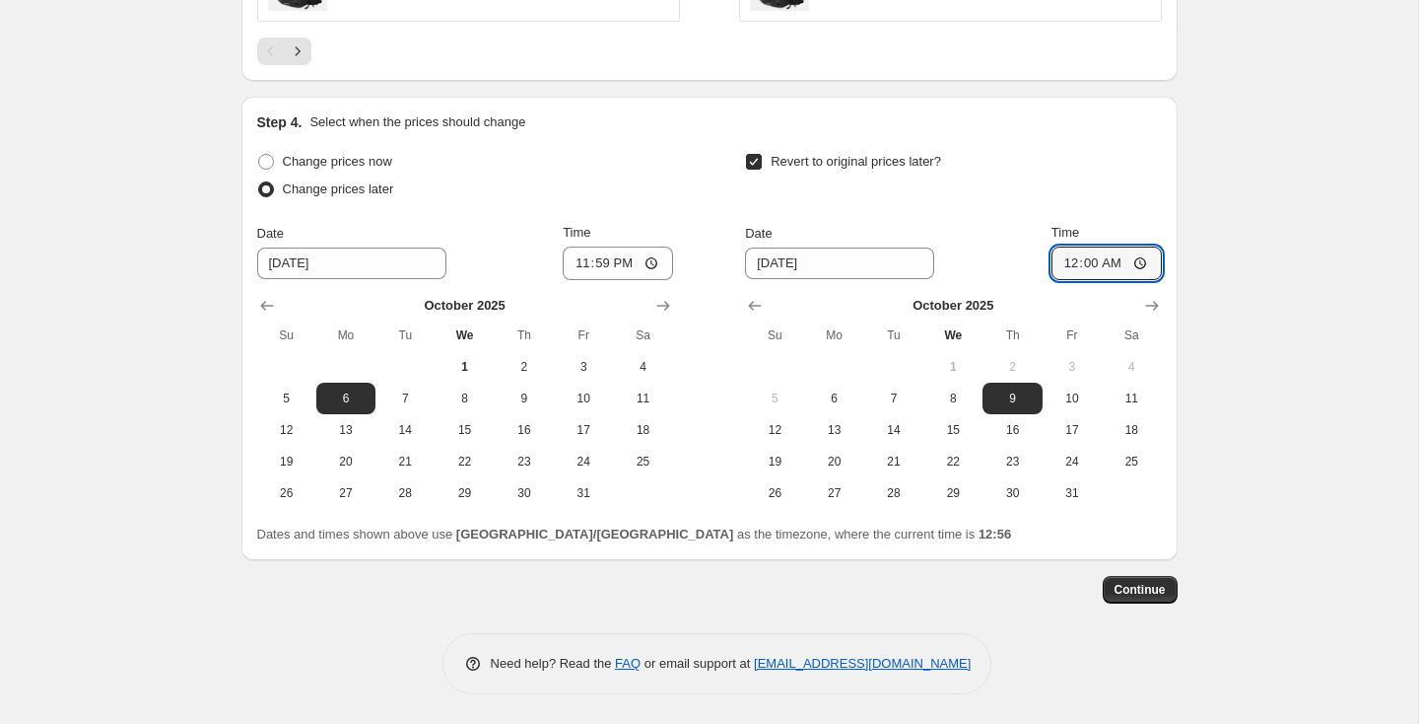
click at [1006, 208] on div "Revert to original prices later? Date [DATE] Time 00:00 [DATE] Su Mo Tu We Th F…" at bounding box center [953, 328] width 416 height 361
click at [1137, 588] on span "Continue" at bounding box center [1140, 590] width 51 height 16
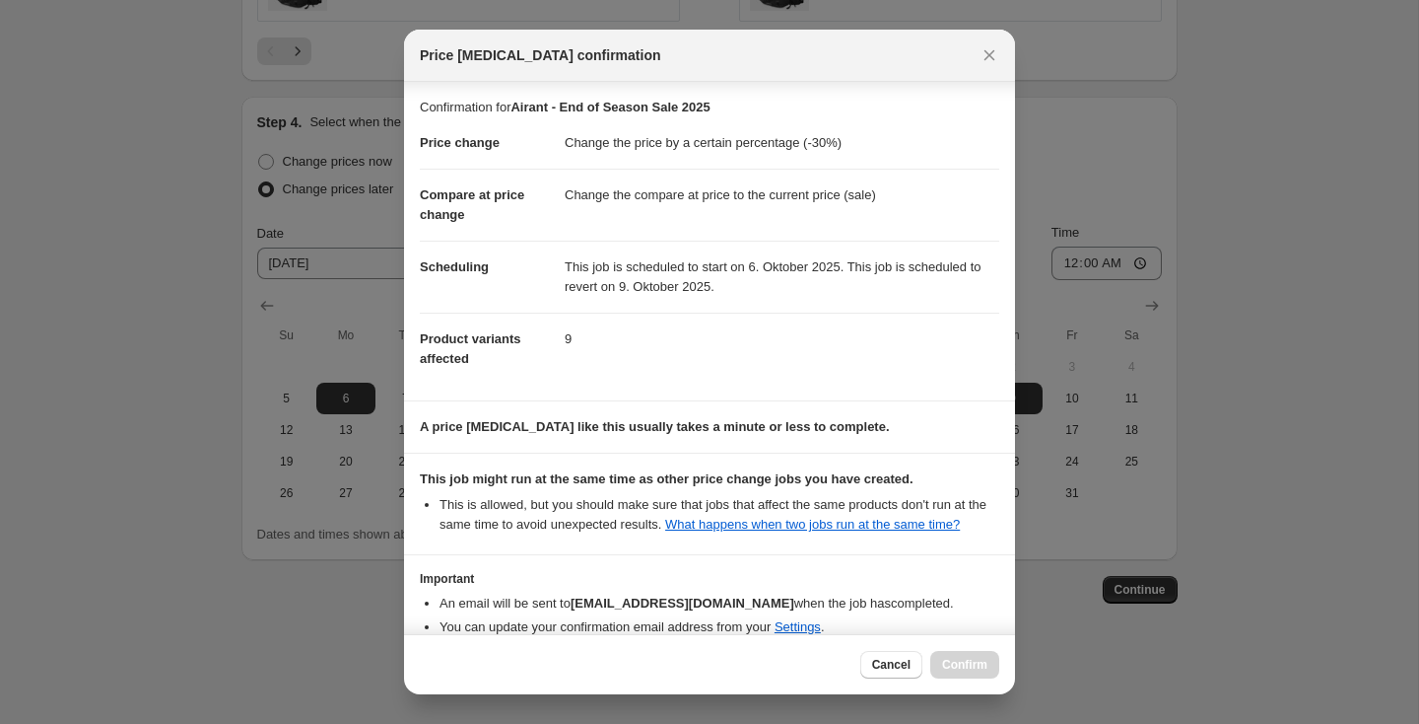
scroll to position [122, 0]
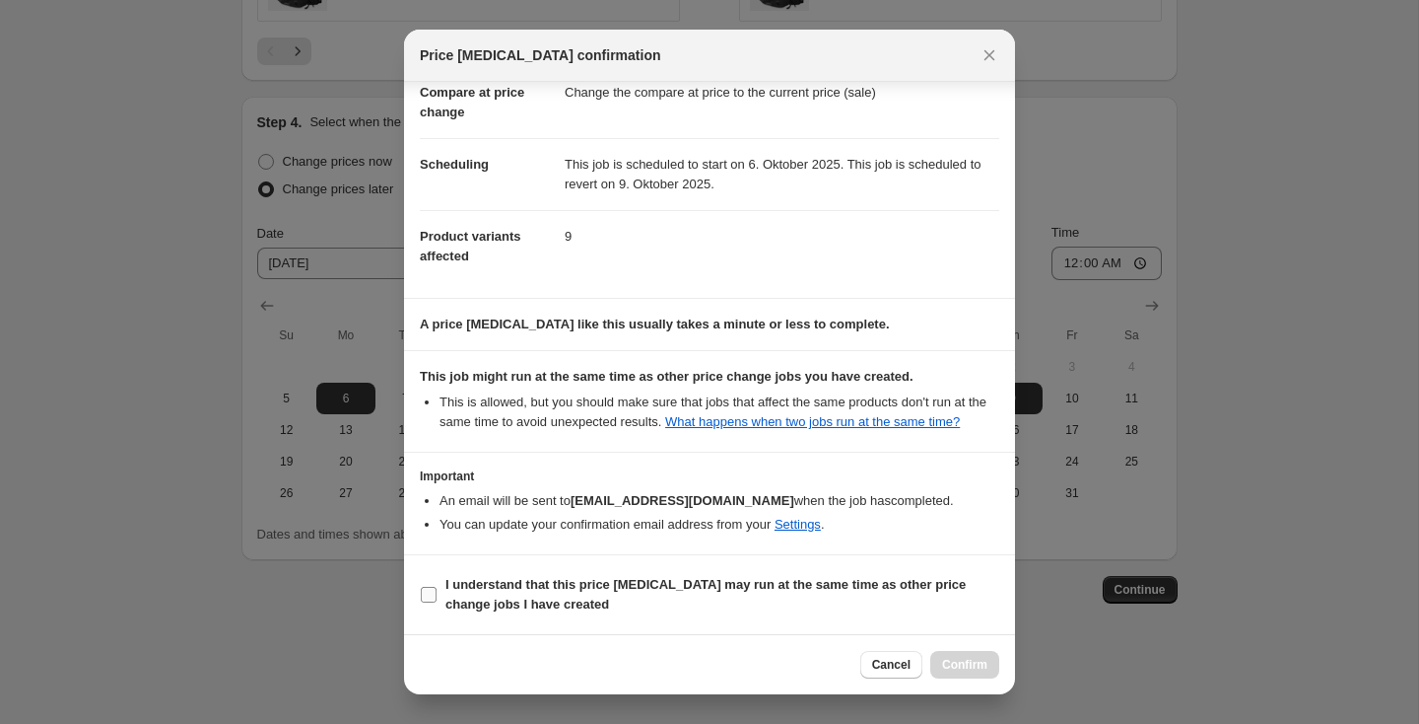
click at [429, 593] on input "I understand that this price [MEDICAL_DATA] may run at the same time as other p…" at bounding box center [429, 595] width 16 height 16
checkbox input "true"
click at [964, 662] on span "Confirm" at bounding box center [964, 665] width 45 height 16
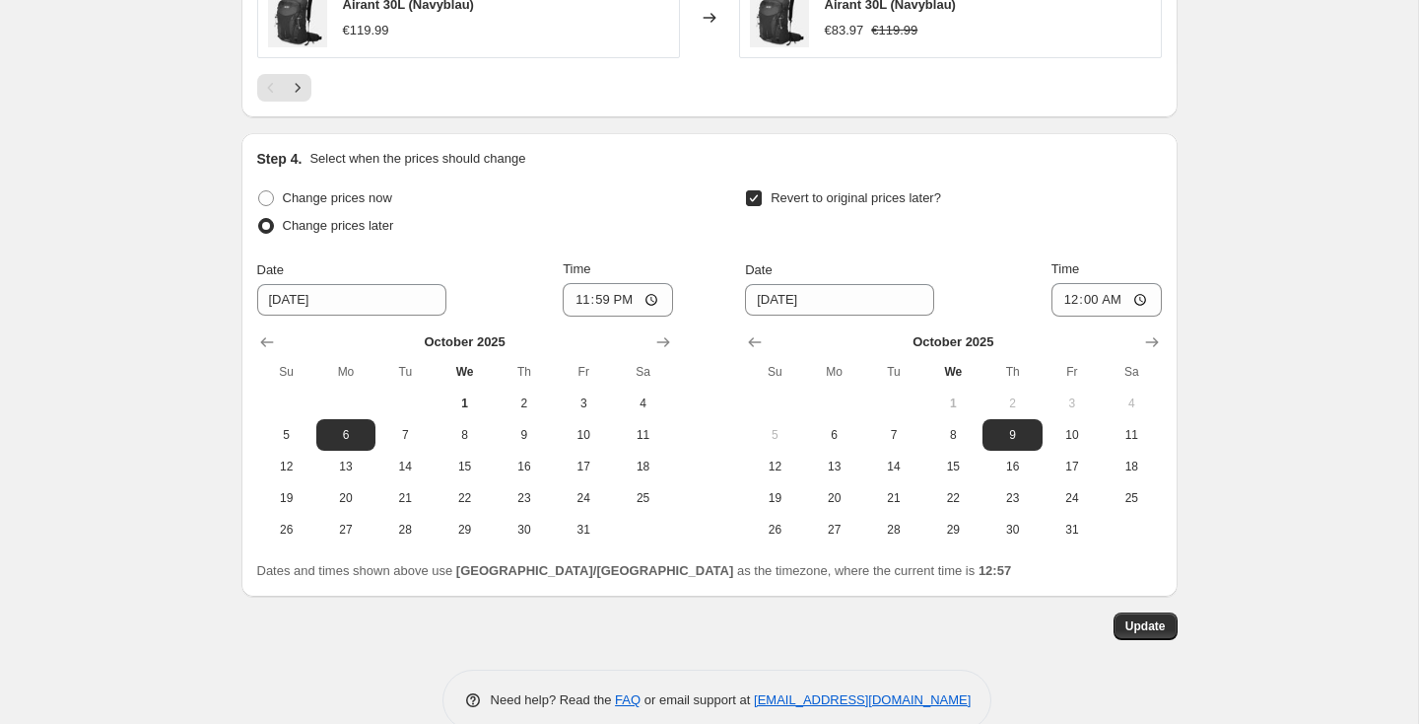
scroll to position [1875, 0]
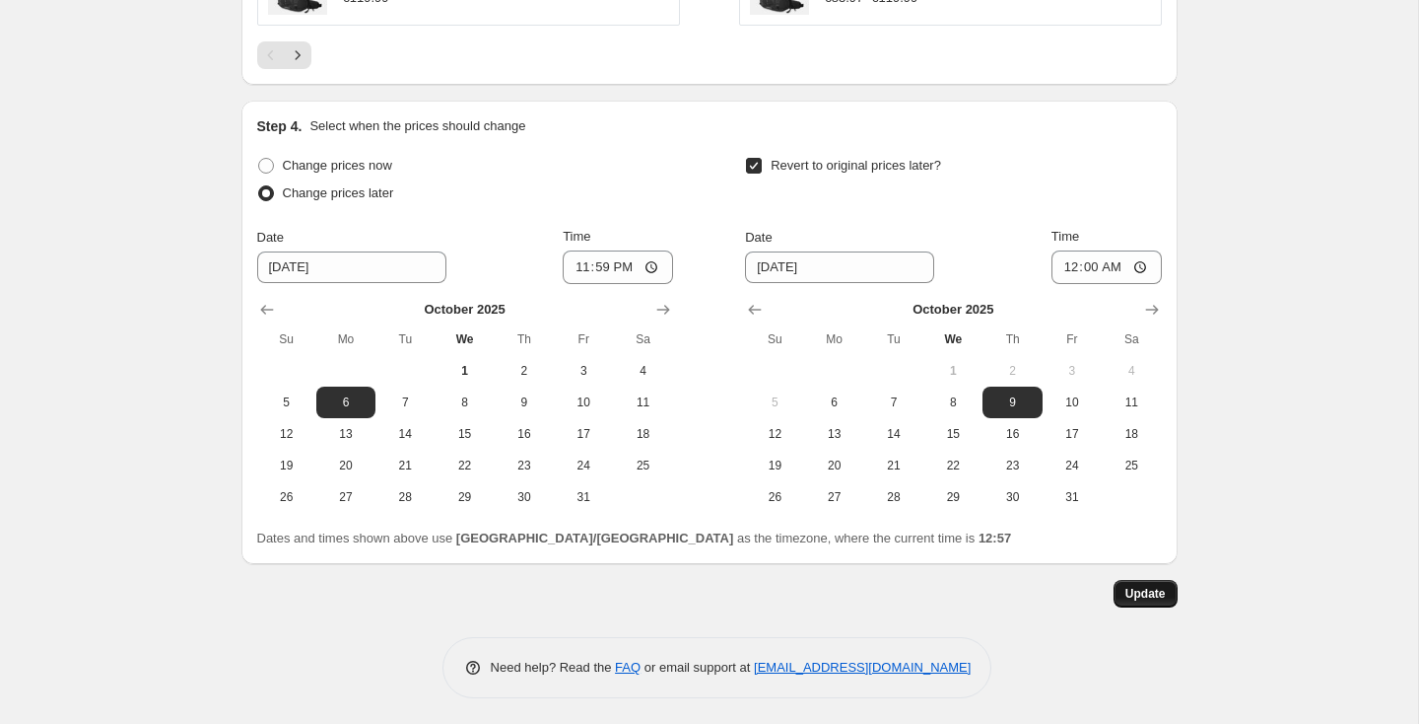
click at [1154, 595] on span "Update" at bounding box center [1146, 594] width 40 height 16
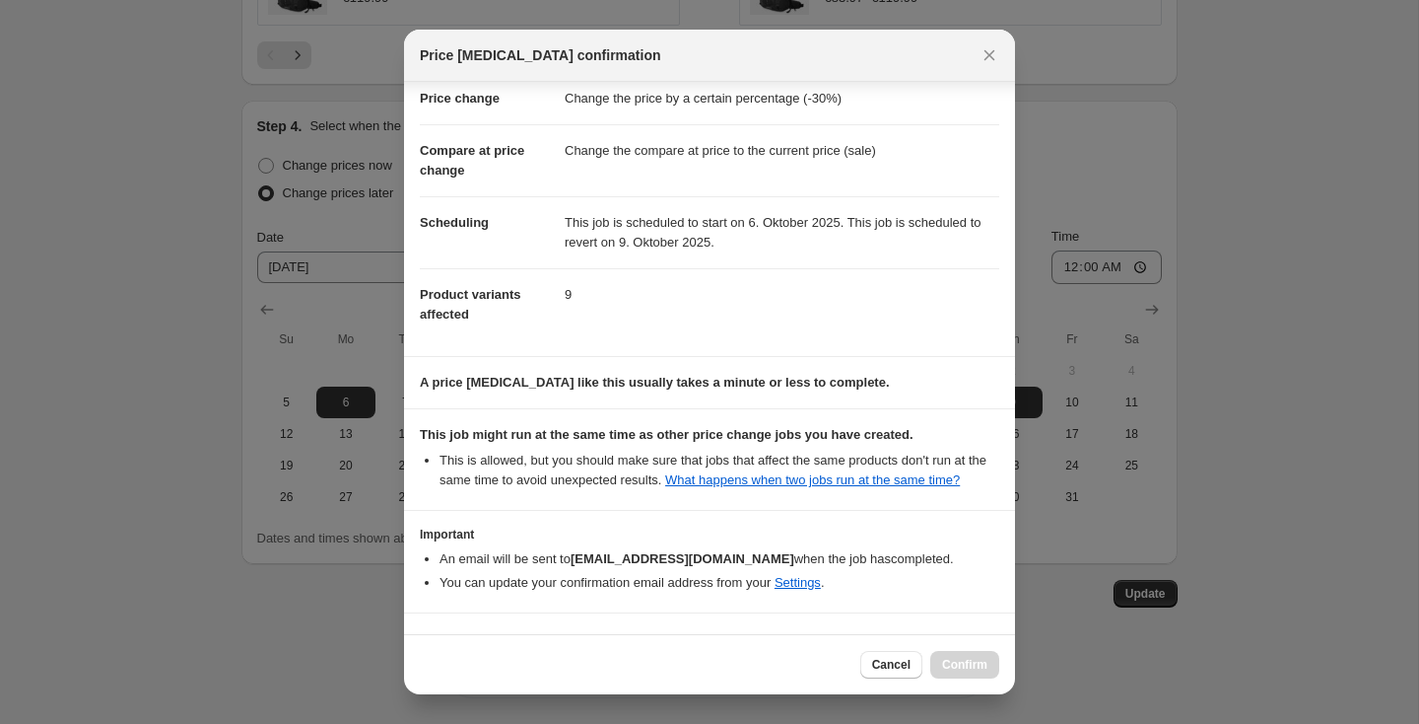
scroll to position [122, 0]
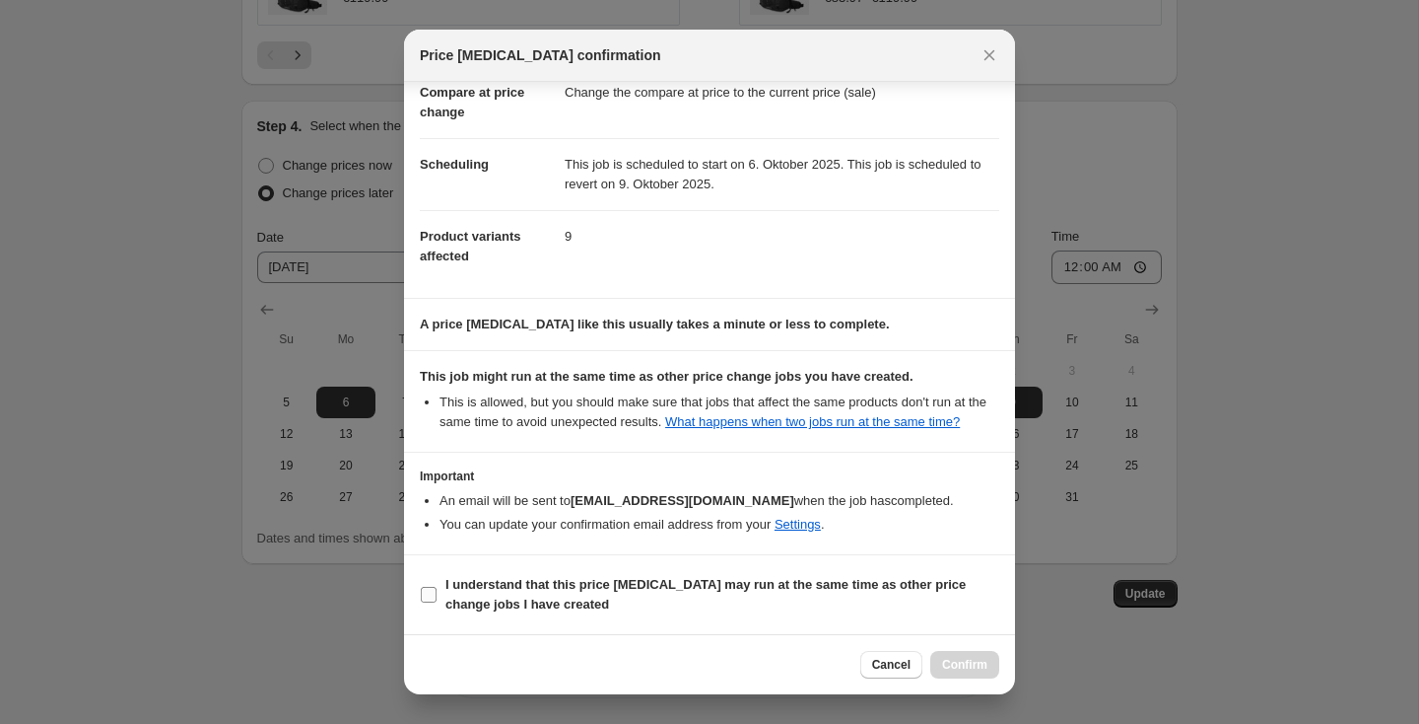
click at [428, 593] on input "I understand that this price [MEDICAL_DATA] may run at the same time as other p…" at bounding box center [429, 595] width 16 height 16
checkbox input "true"
click at [967, 673] on button "Confirm" at bounding box center [965, 665] width 69 height 28
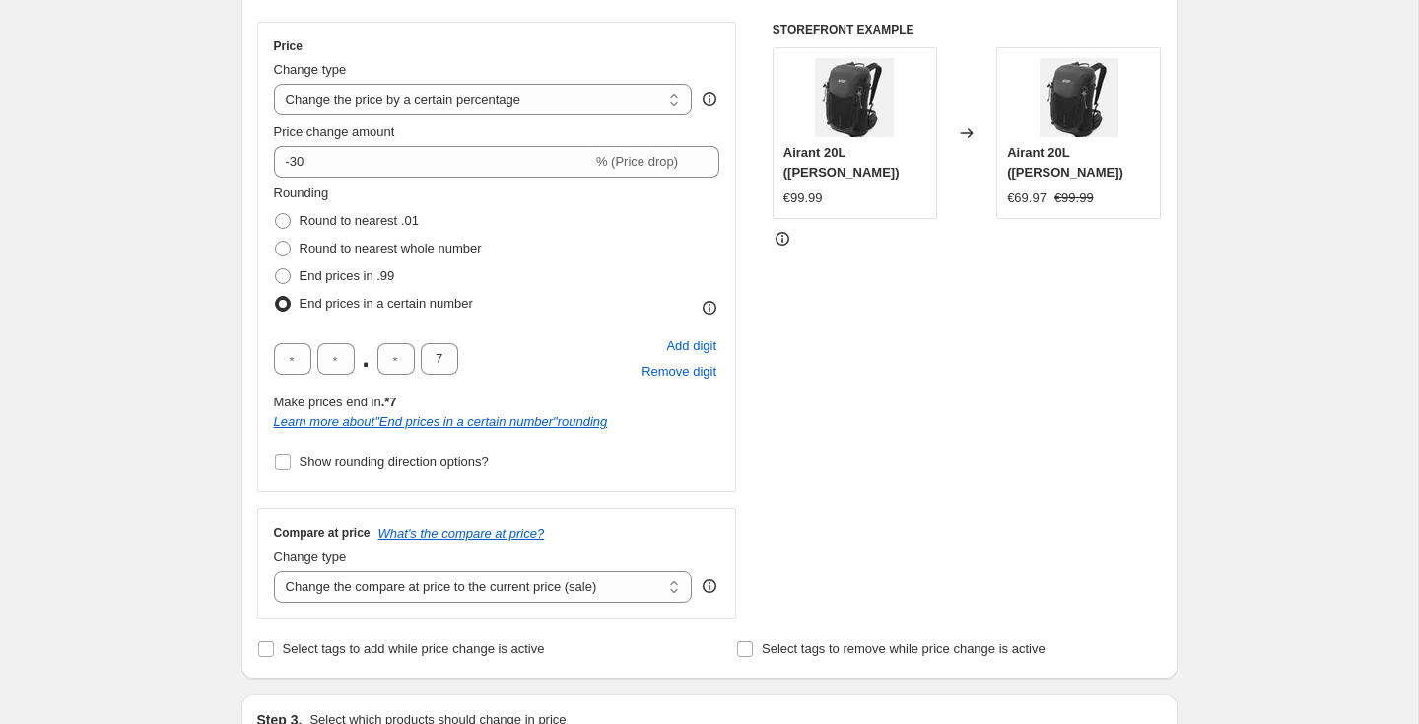
scroll to position [0, 0]
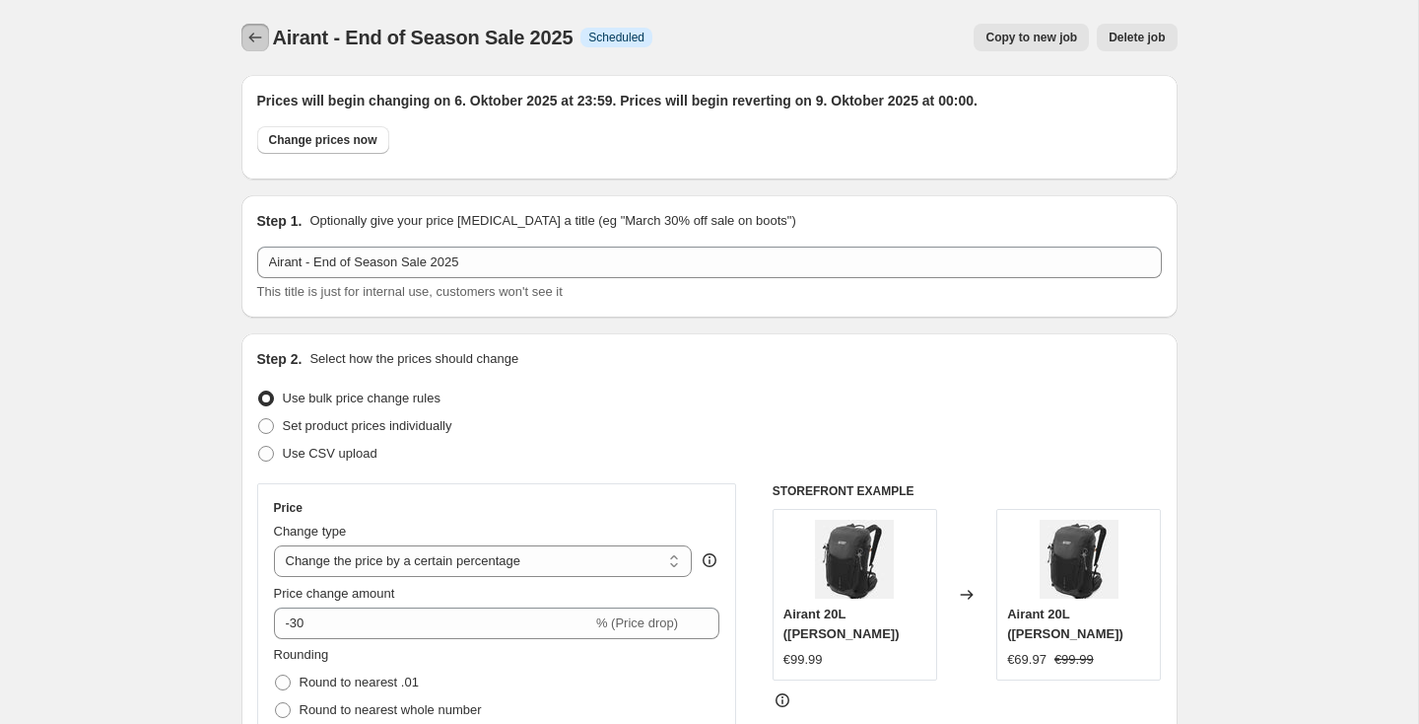
click at [242, 38] on button "Price change jobs" at bounding box center [256, 38] width 28 height 28
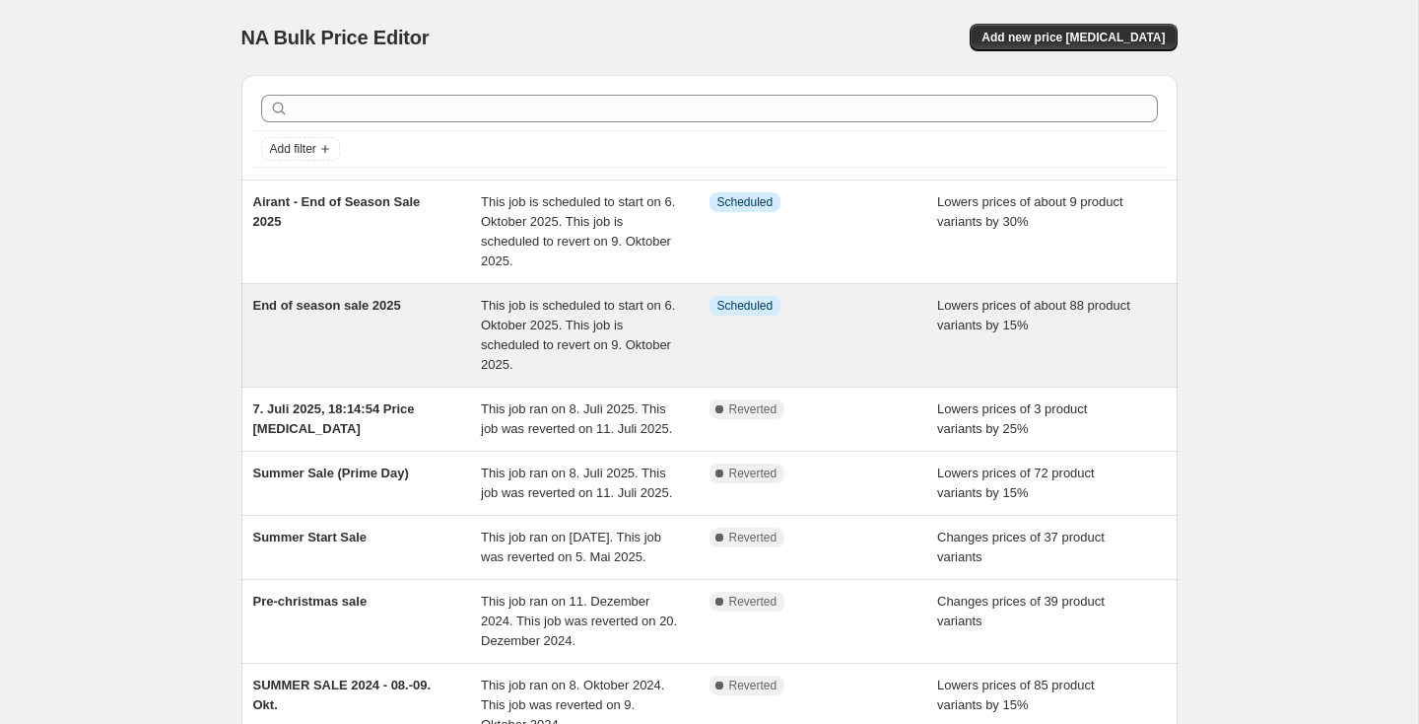
click at [401, 298] on span "End of season sale 2025" at bounding box center [327, 305] width 148 height 15
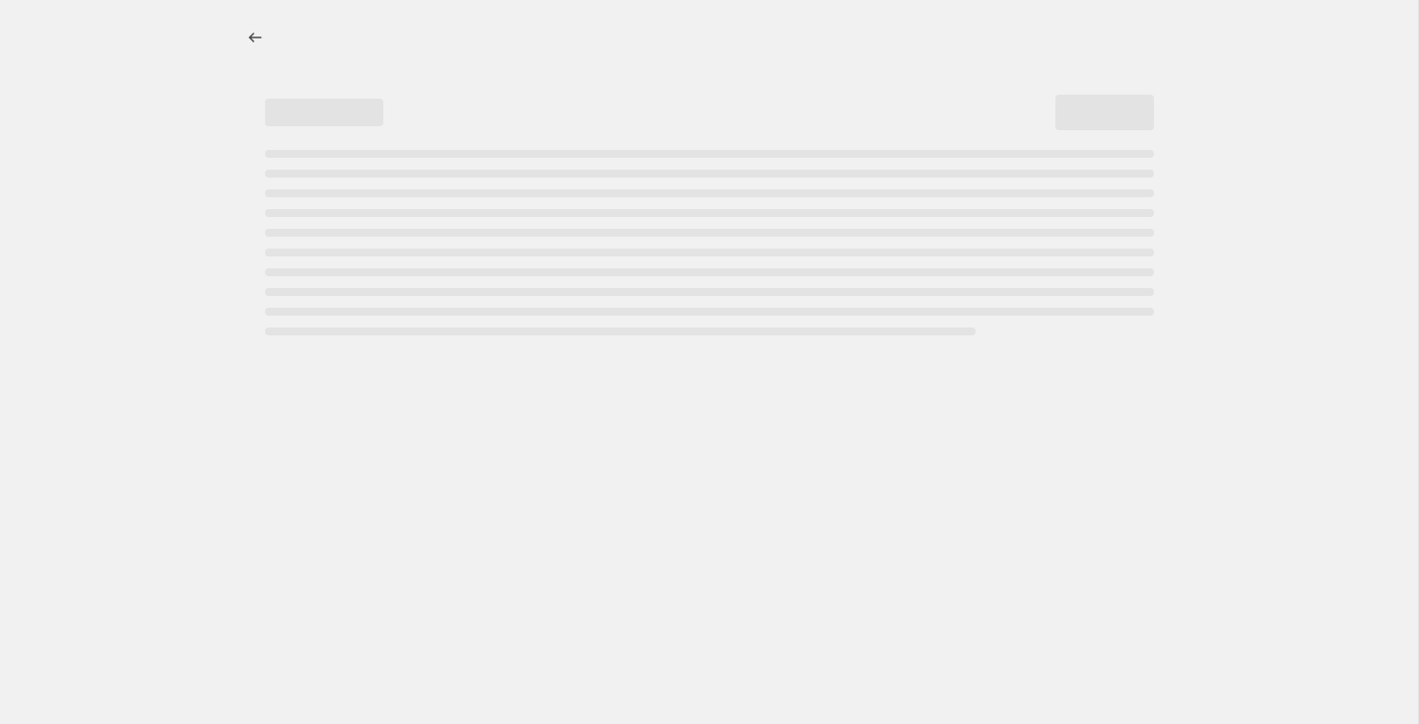
select select "percentage"
